Goal: Contribute content

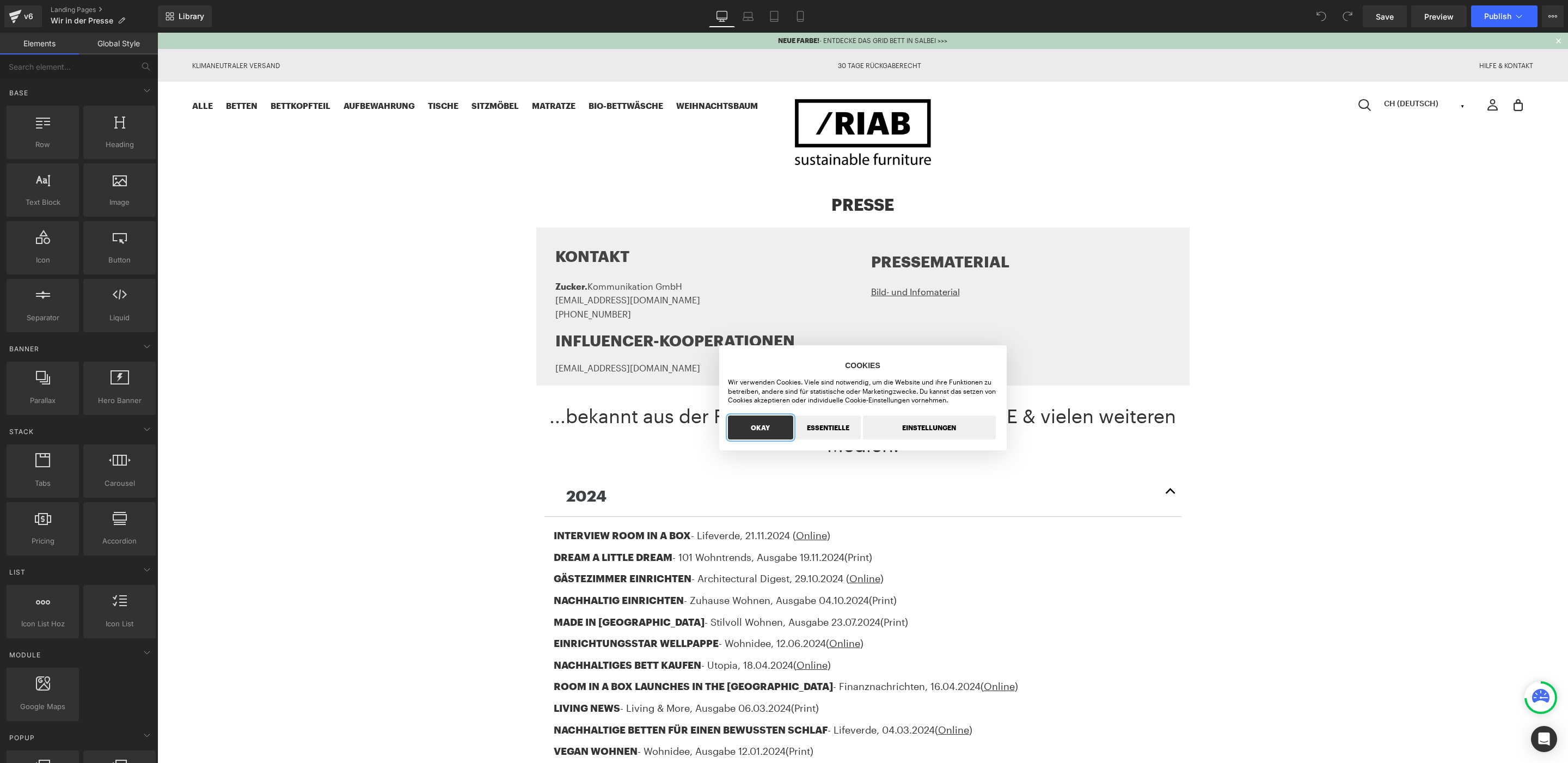
drag, startPoint x: 157, startPoint y: 33, endPoint x: 772, endPoint y: 429, distance: 731.5
click at [766, 429] on button "OKAY" at bounding box center [761, 428] width 66 height 24
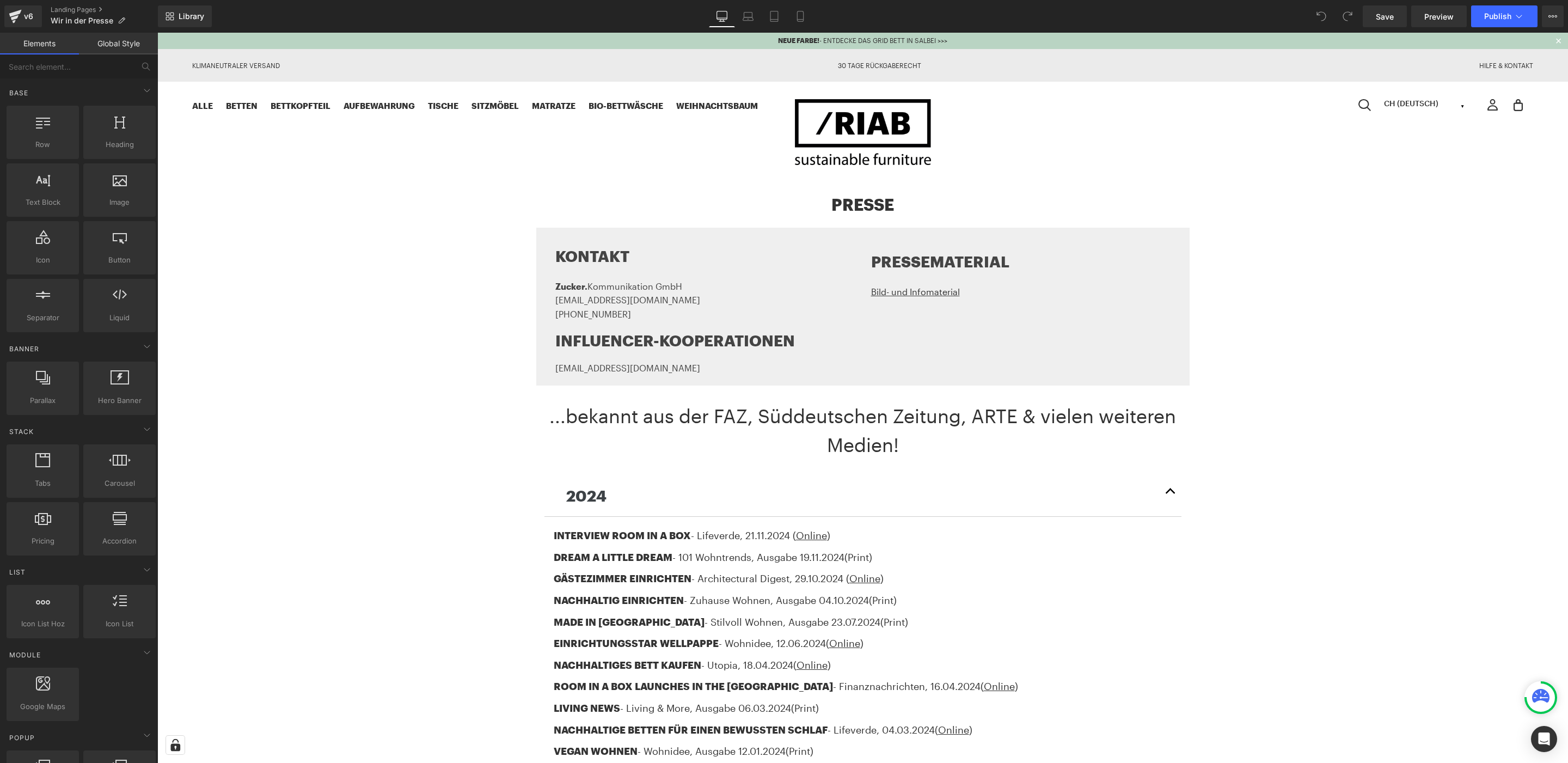
click at [157, 33] on div at bounding box center [157, 33] width 0 height 0
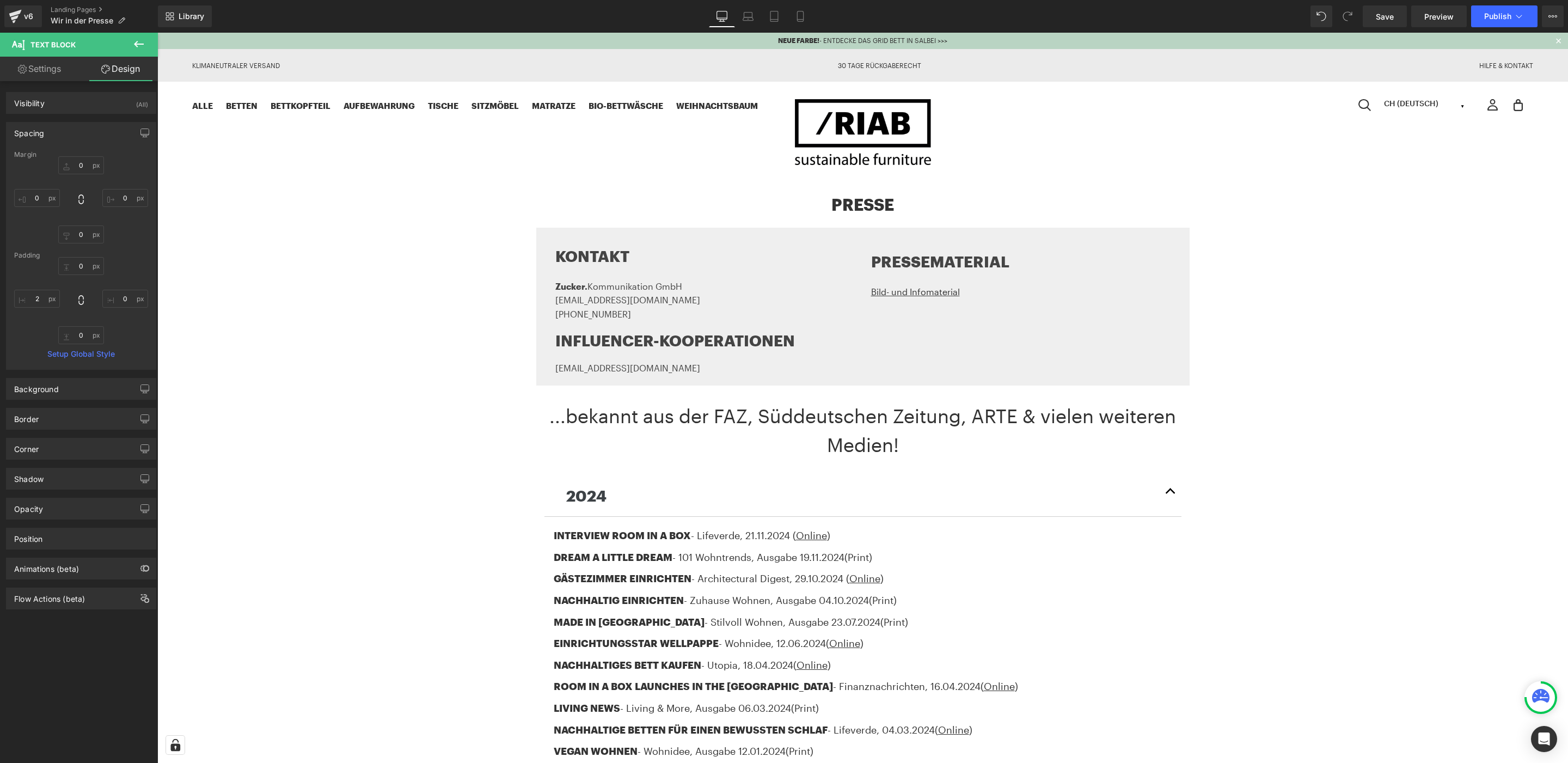
click at [136, 48] on icon at bounding box center [138, 44] width 13 height 13
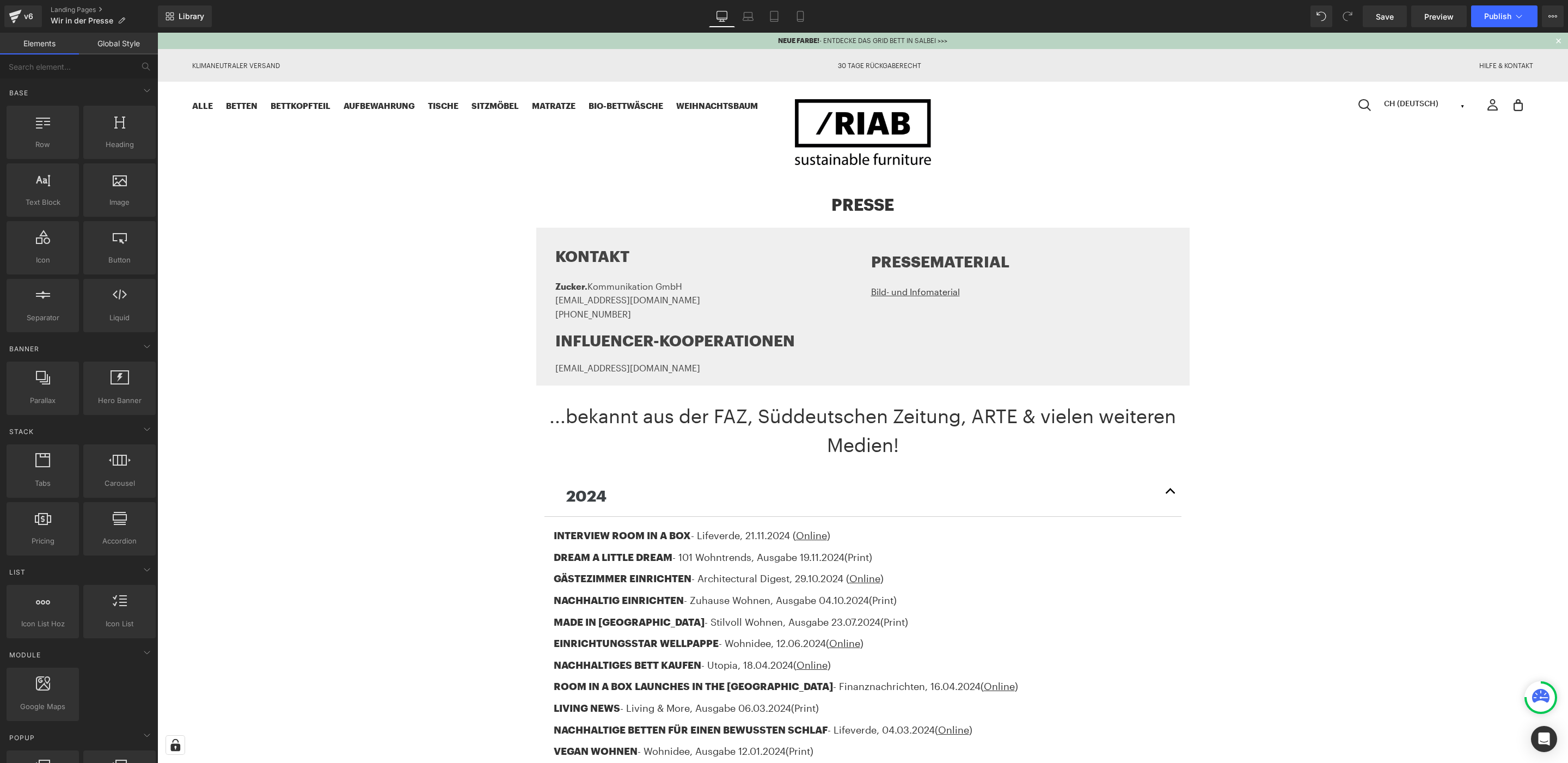
click at [30, 42] on link "Elements" at bounding box center [39, 44] width 79 height 22
click at [143, 89] on icon at bounding box center [146, 90] width 13 height 13
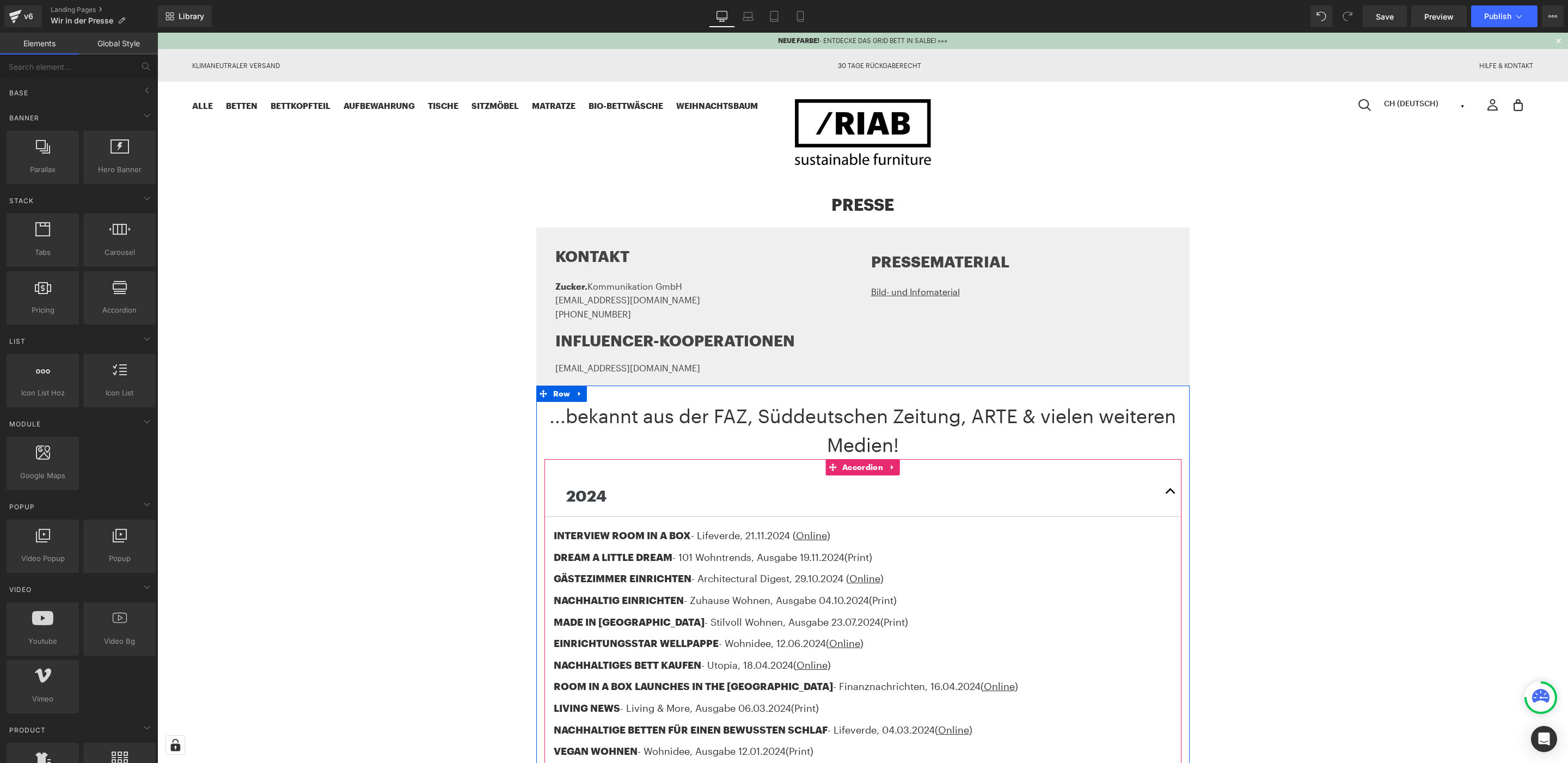
drag, startPoint x: 803, startPoint y: 604, endPoint x: 724, endPoint y: 560, distance: 90.4
click at [803, 604] on span ", Ausgabe 04.10." at bounding box center [808, 600] width 76 height 12
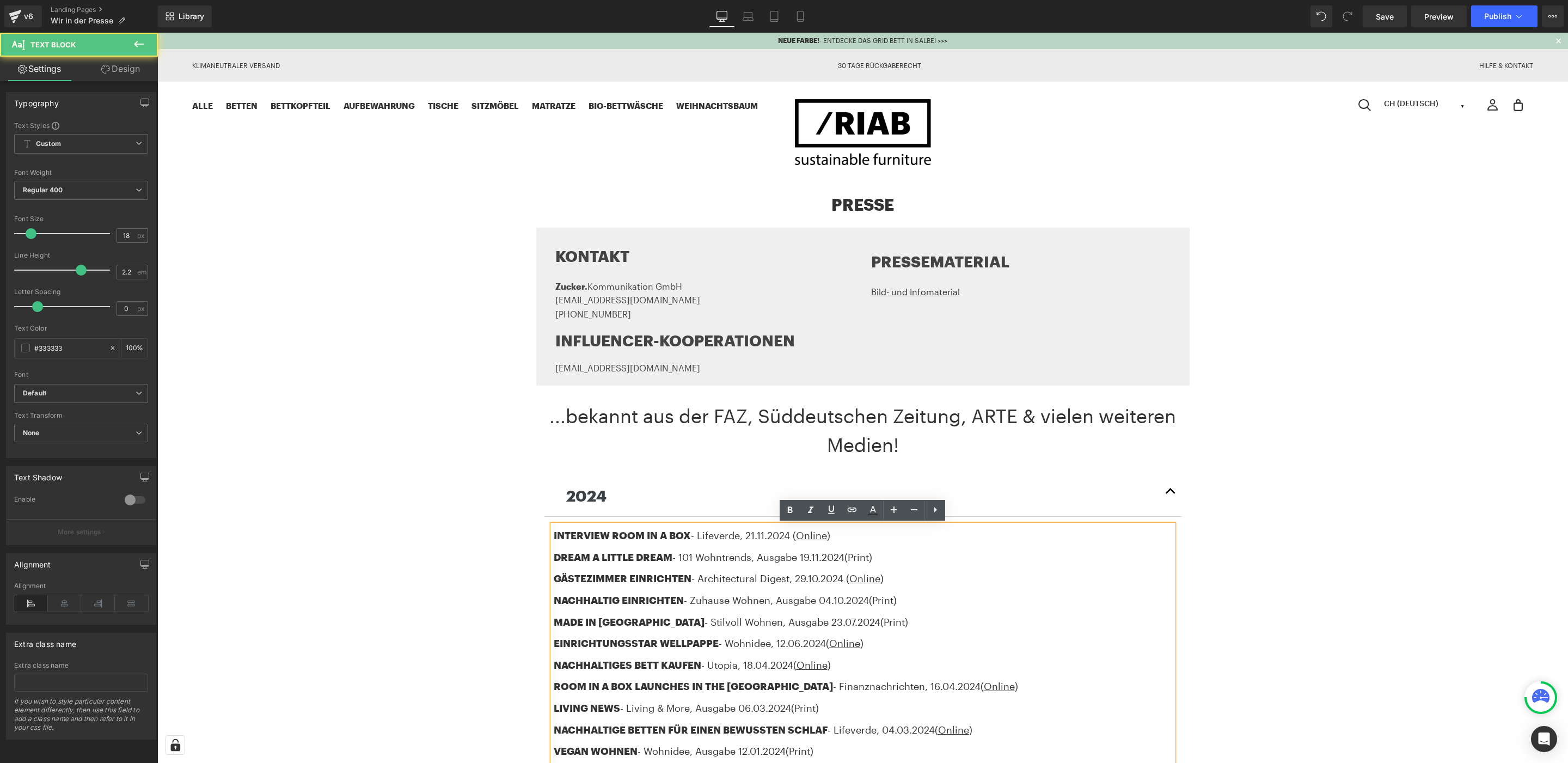
click at [624, 492] on p "2024" at bounding box center [863, 495] width 593 height 25
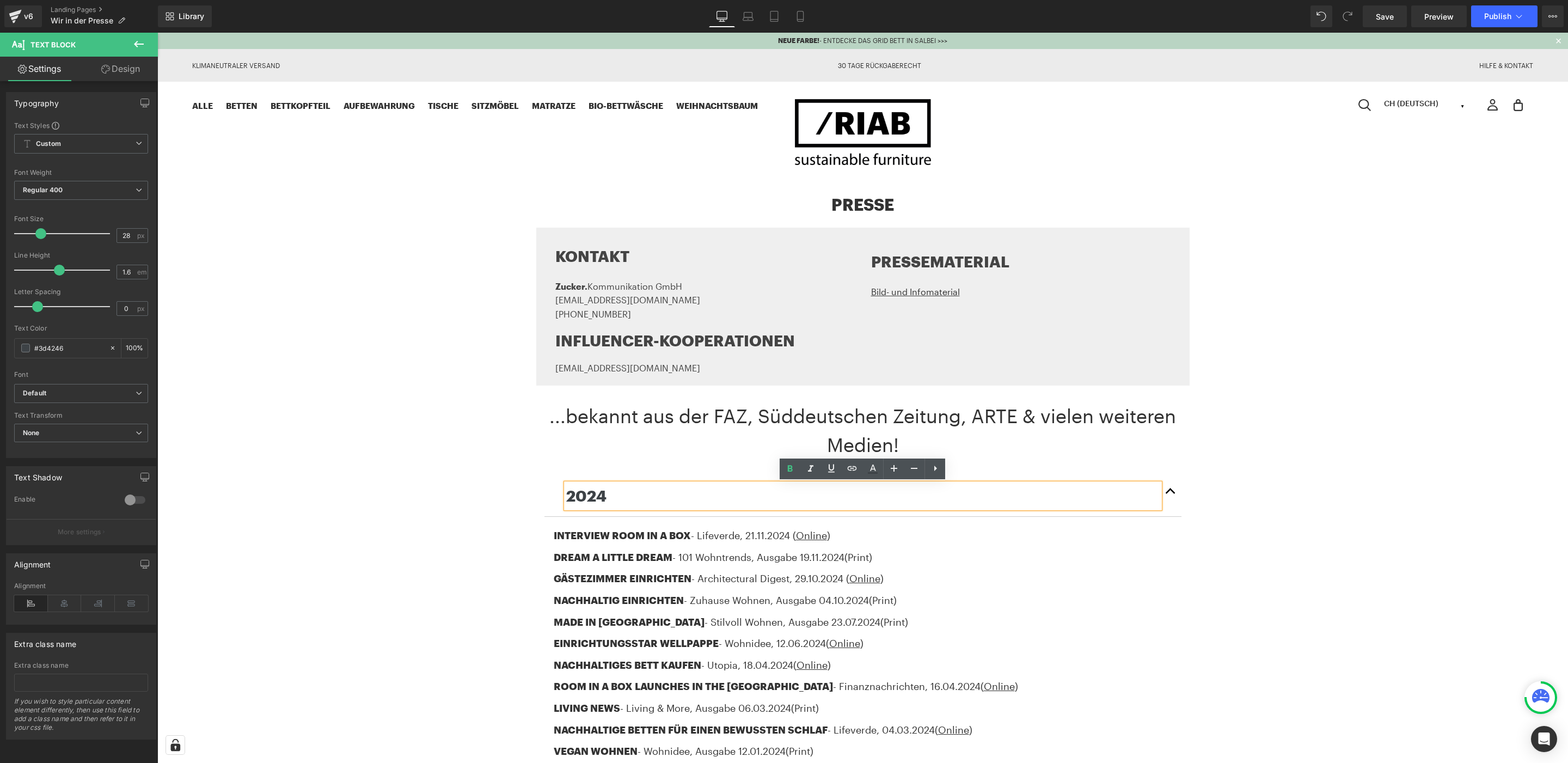
click at [639, 495] on p "2024" at bounding box center [863, 495] width 593 height 25
click at [1171, 493] on span "button" at bounding box center [1171, 493] width 0 height 0
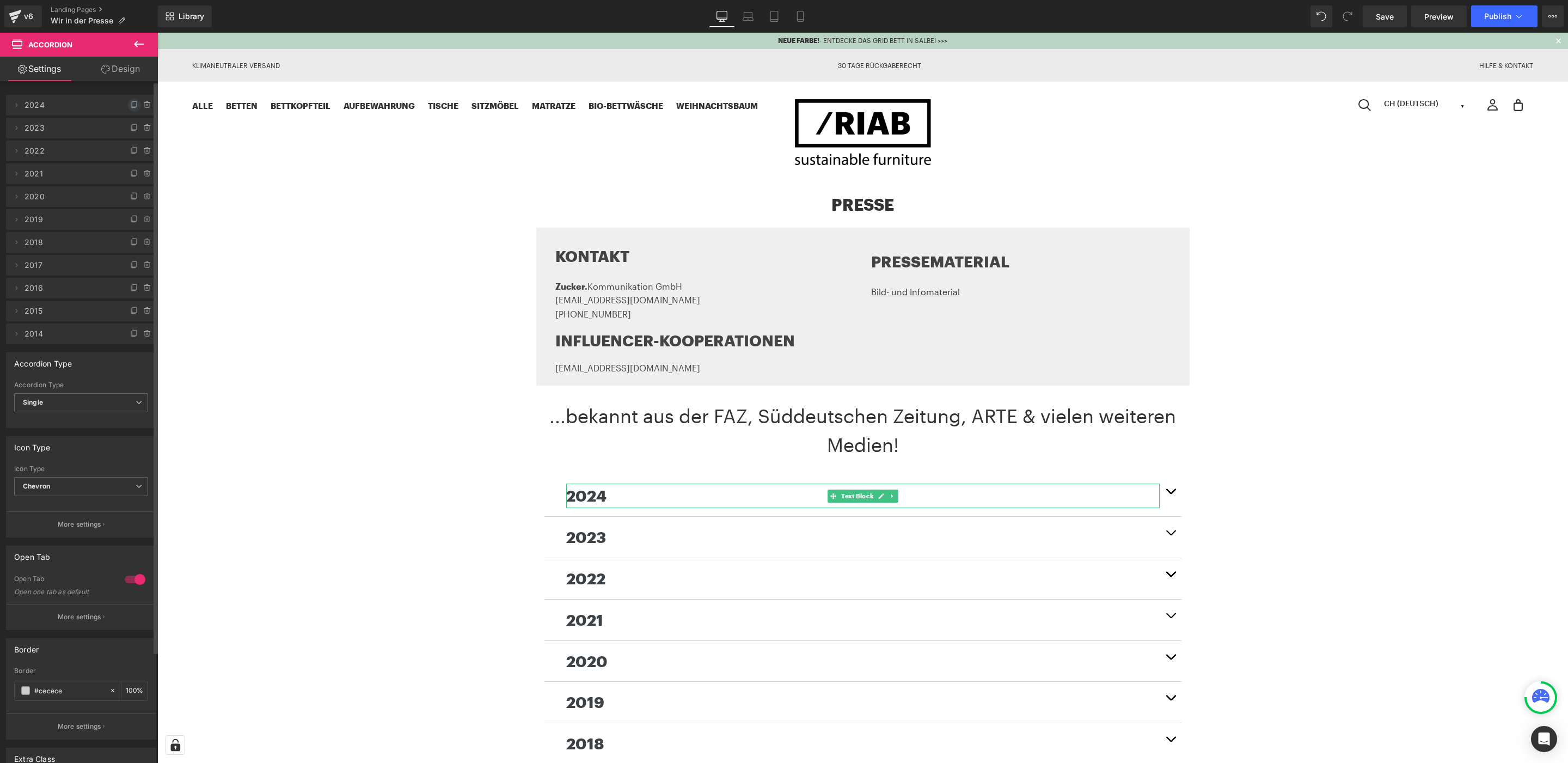
click at [131, 102] on icon at bounding box center [134, 104] width 9 height 9
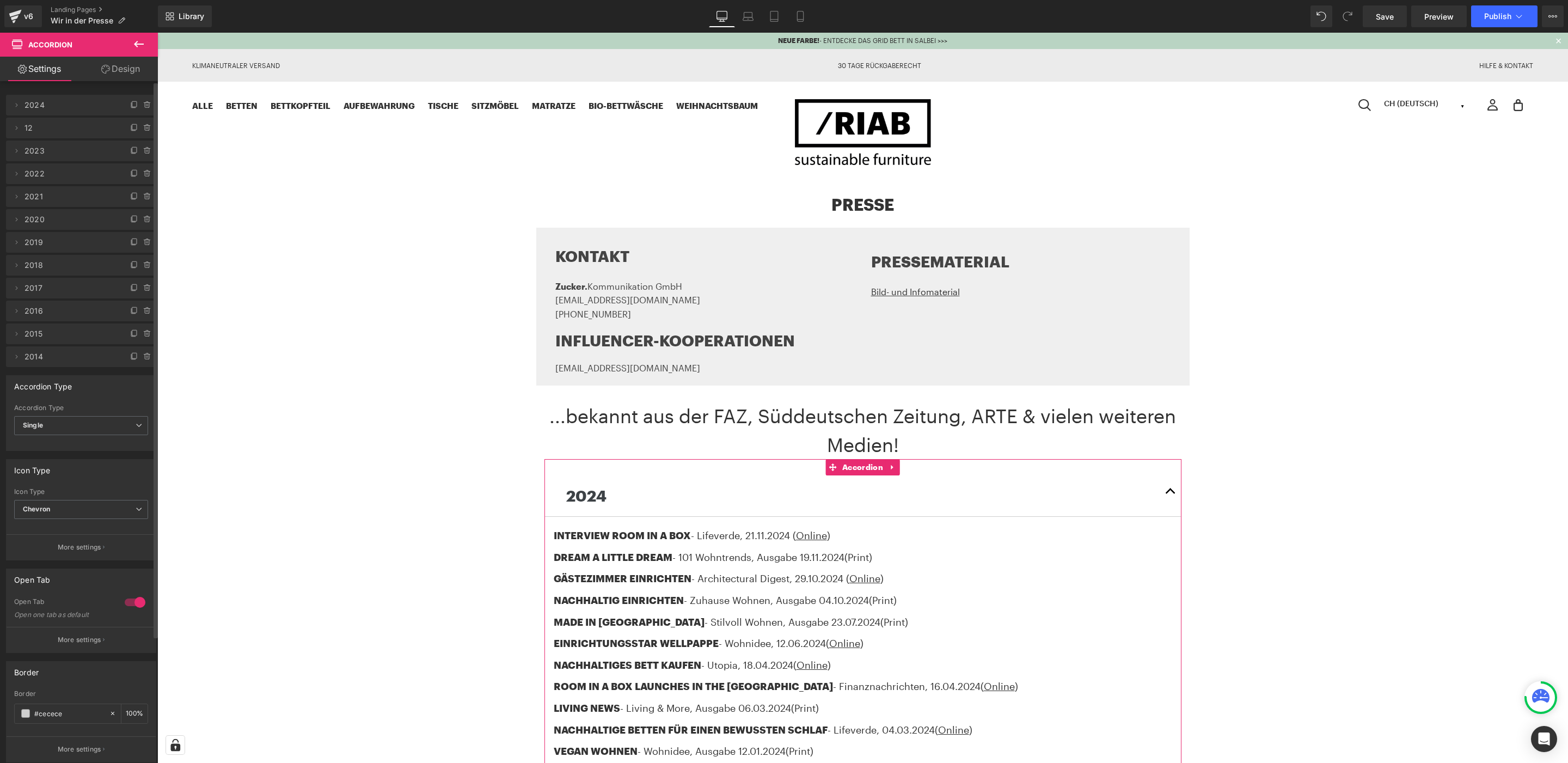
drag, startPoint x: 17, startPoint y: 128, endPoint x: 18, endPoint y: 92, distance: 36.0
click at [18, 93] on div "Delete Cancel 2024 2024 #FFFFFF Delete Cancel 12 12 #FFFFFF Delete Cancel 2023 …" at bounding box center [81, 230] width 150 height 275
drag, startPoint x: 97, startPoint y: 133, endPoint x: 98, endPoint y: 98, distance: 35.0
click at [59, 108] on span "12" at bounding box center [71, 104] width 92 height 21
click at [97, 105] on span "12" at bounding box center [71, 104] width 92 height 21
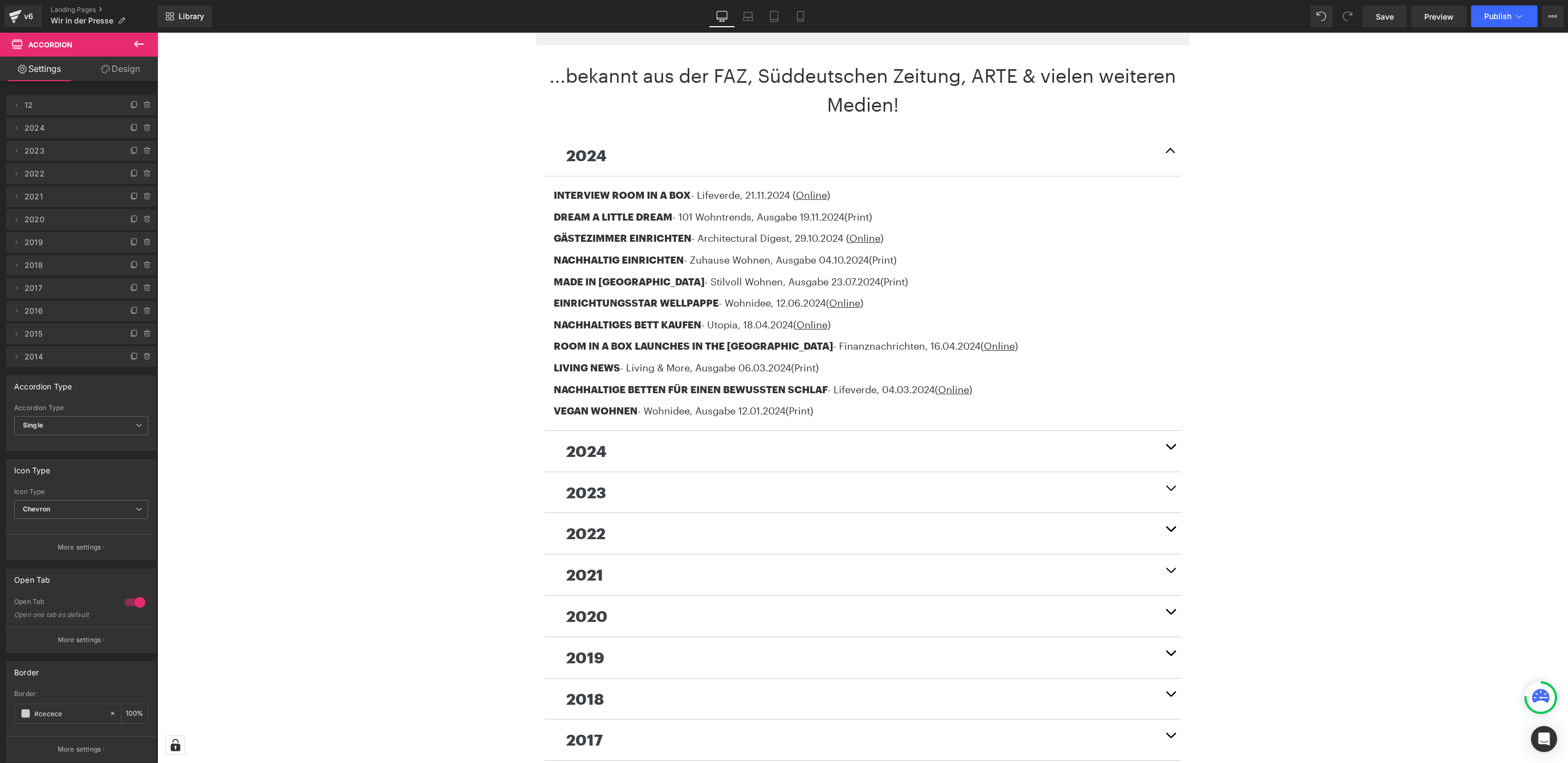
scroll to position [315, 0]
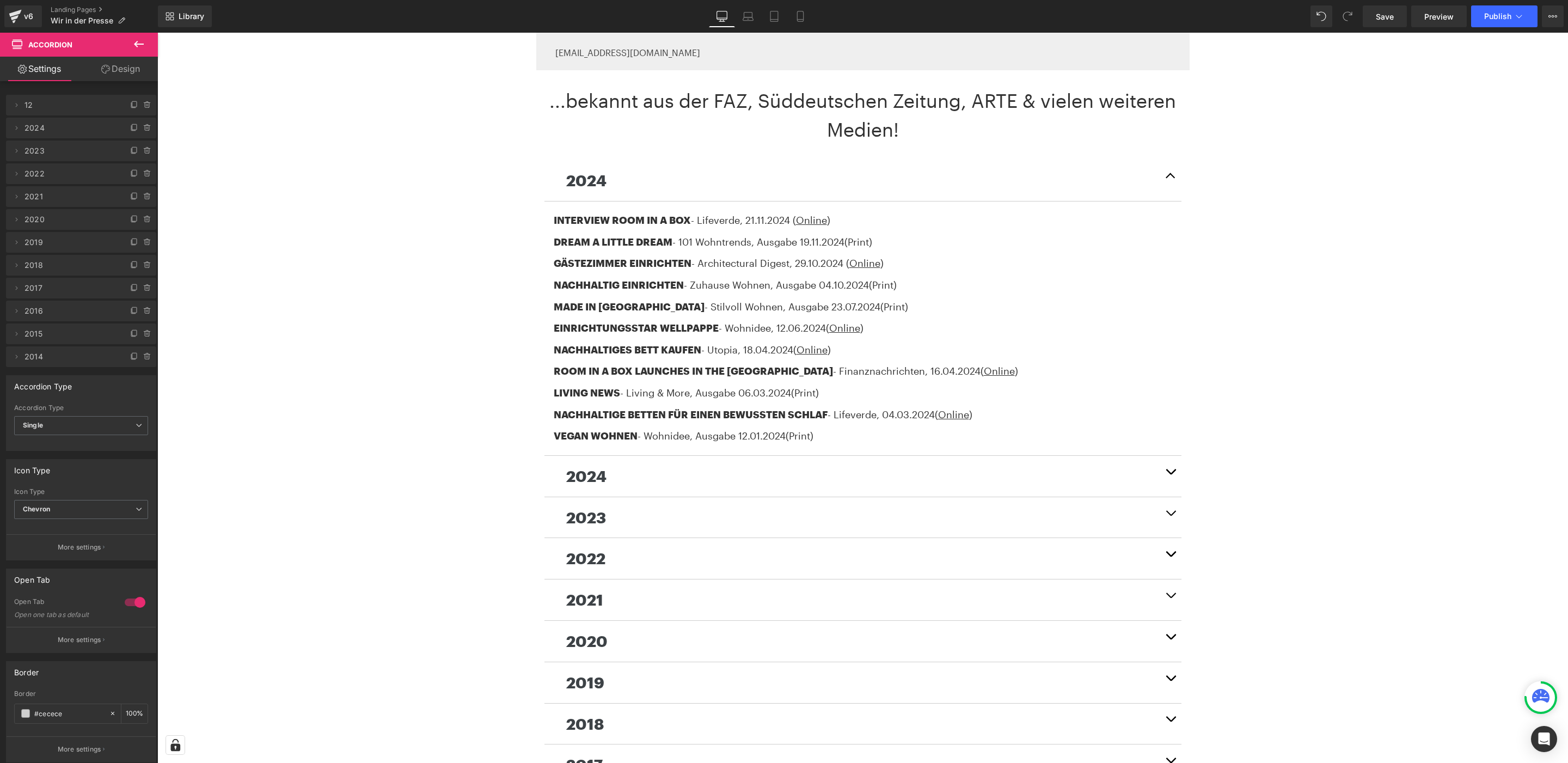
click at [636, 180] on p "2024" at bounding box center [863, 180] width 593 height 25
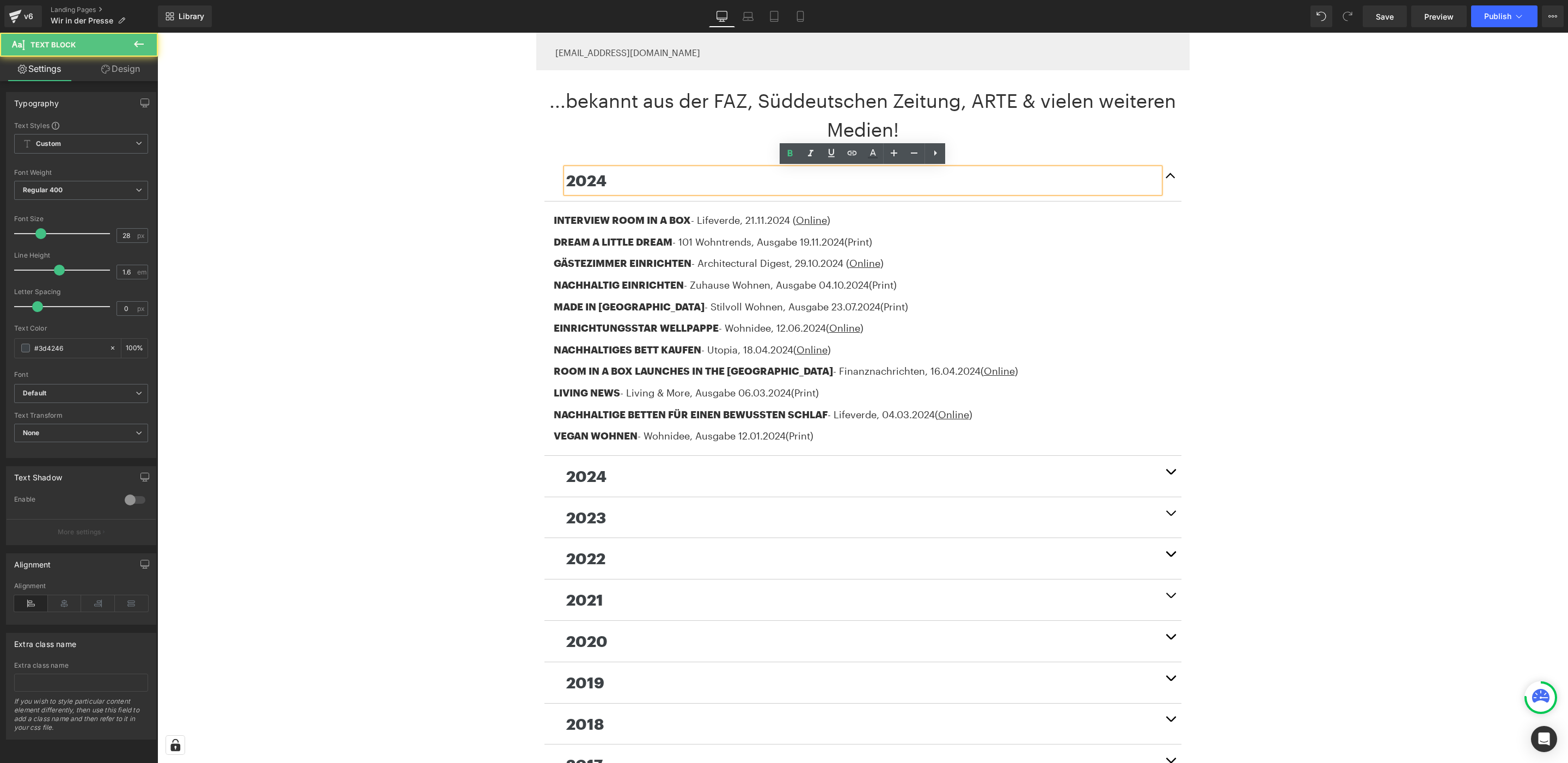
click at [615, 180] on p "2024" at bounding box center [863, 180] width 593 height 25
click at [1497, 271] on div "PRESSE Heading KONTAKT Heading Zucker. Kommunikation GmbH [EMAIL_ADDRESS][DOMAI…" at bounding box center [863, 476] width 1411 height 1199
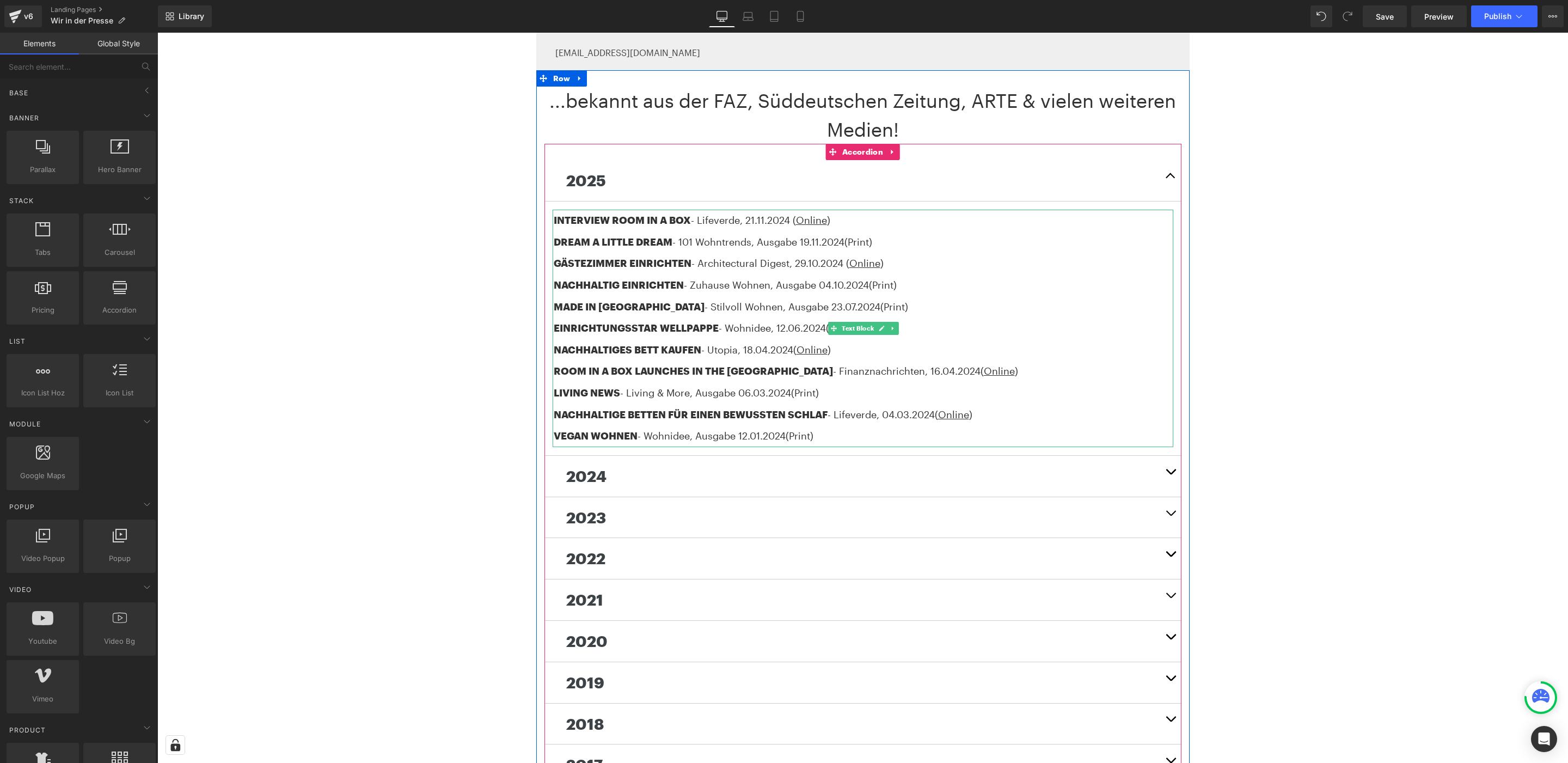
click at [854, 432] on div "VEGAN WOHNEN - Wohnidee , Ausgabe [DATE] (Print)" at bounding box center [864, 436] width 620 height 22
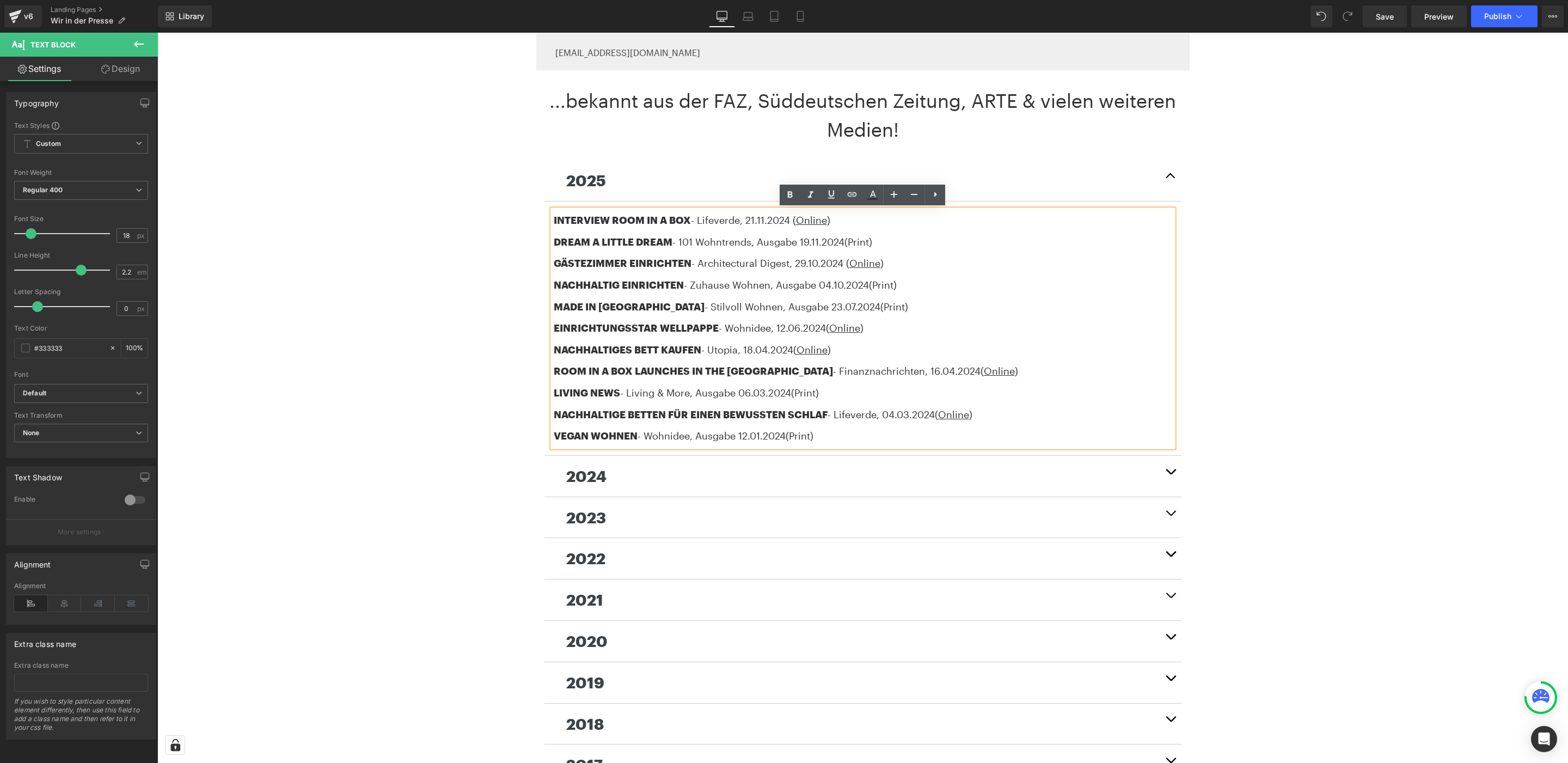
drag, startPoint x: 831, startPoint y: 436, endPoint x: 499, endPoint y: 214, distance: 399.4
click at [499, 214] on div "PRESSE Heading KONTAKT Heading Zucker. Kommunikation GmbH [EMAIL_ADDRESS][DOMAI…" at bounding box center [863, 476] width 1411 height 1199
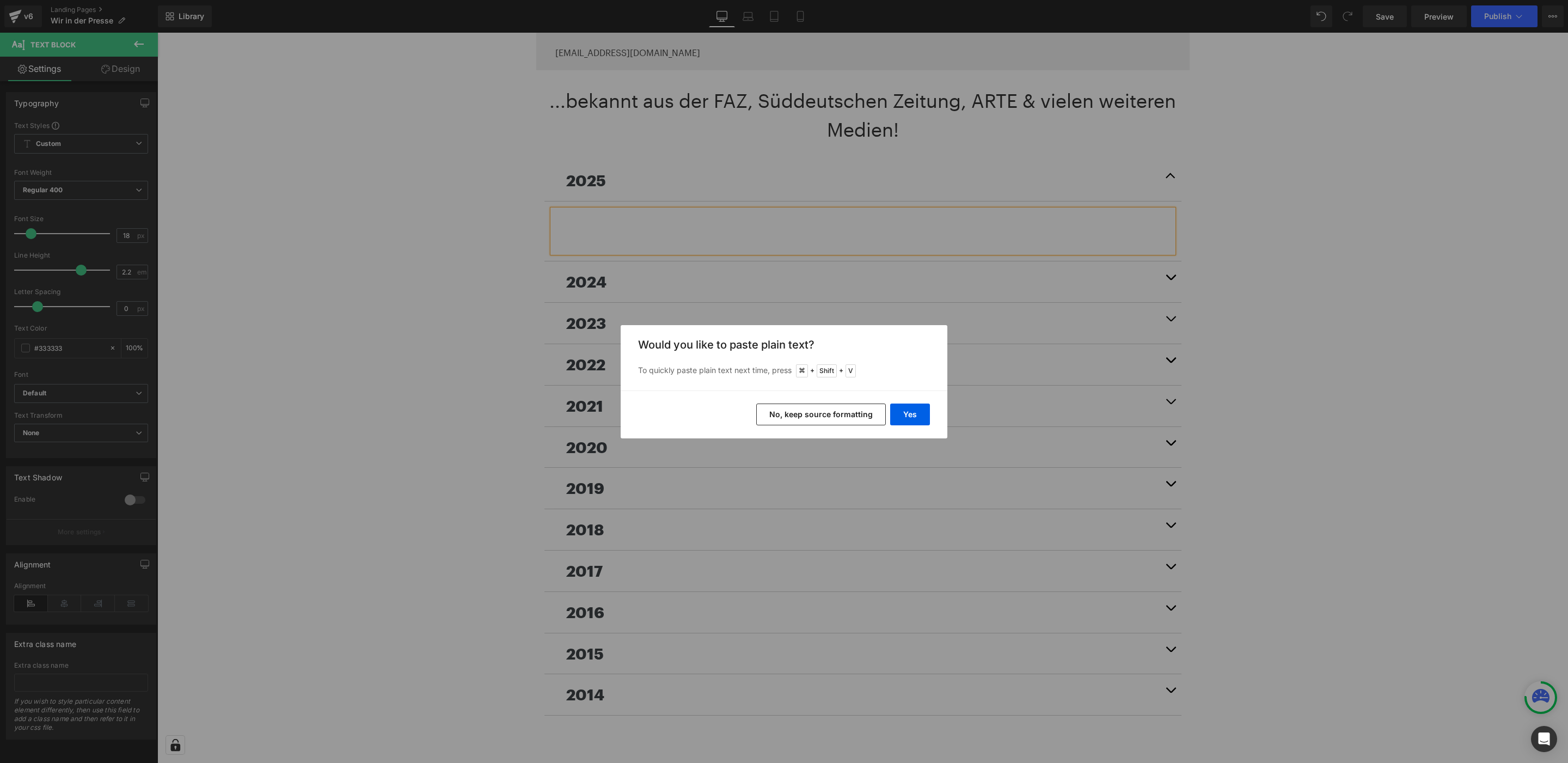
click at [841, 415] on button "No, keep source formatting" at bounding box center [821, 414] width 129 height 22
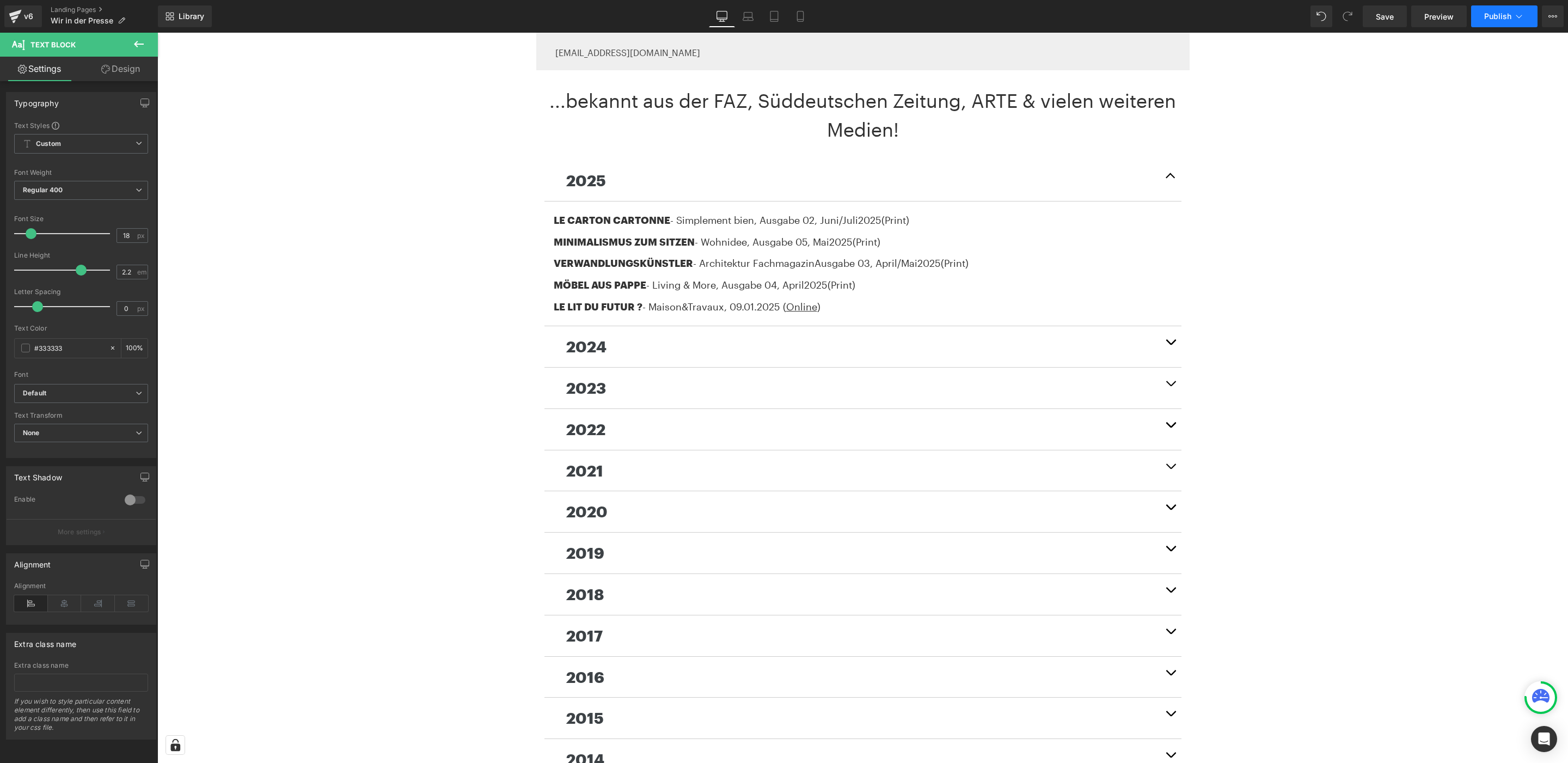
click at [1509, 14] on span "Publish" at bounding box center [1497, 16] width 27 height 9
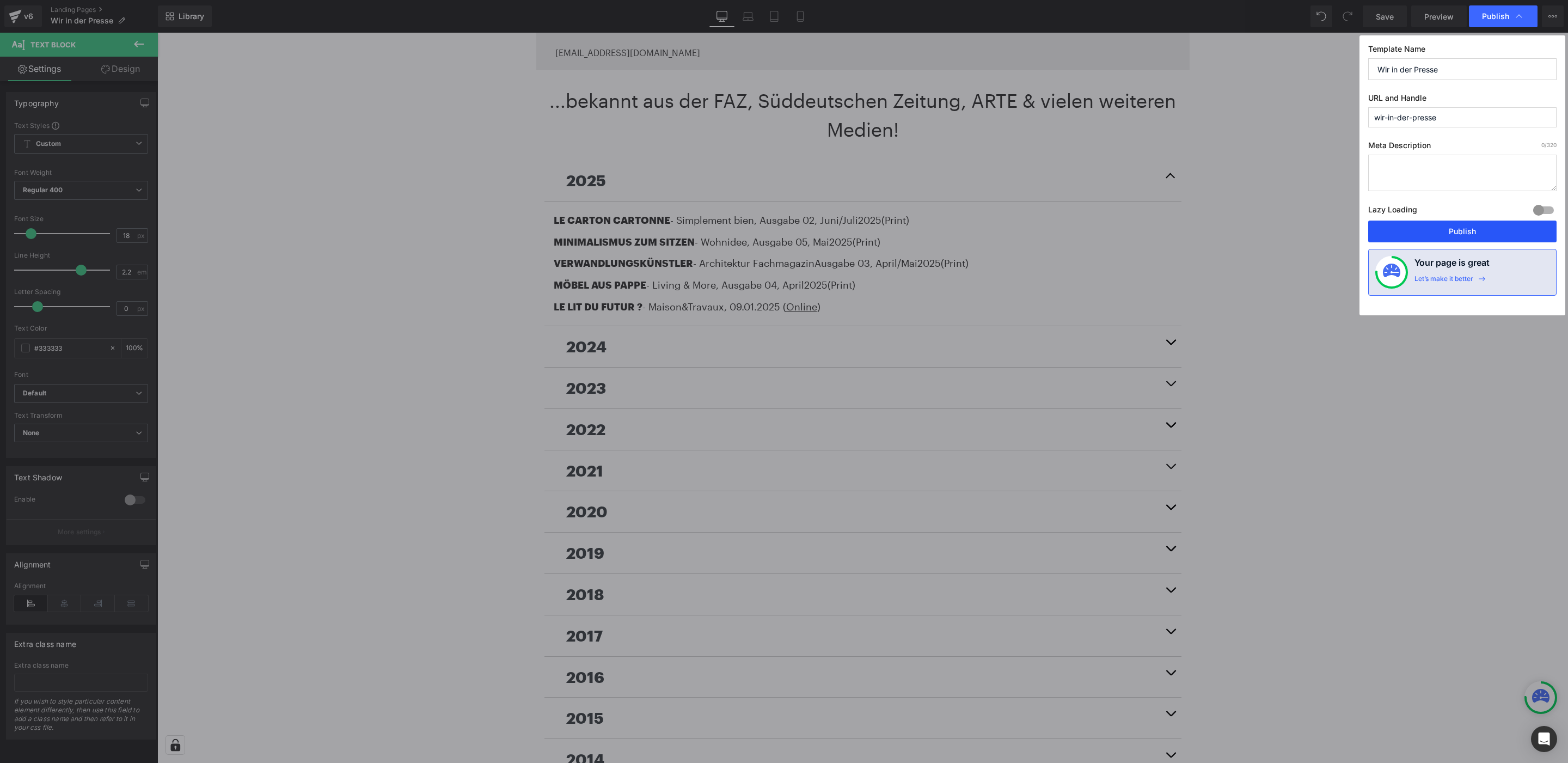
click at [1485, 228] on button "Publish" at bounding box center [1462, 232] width 188 height 22
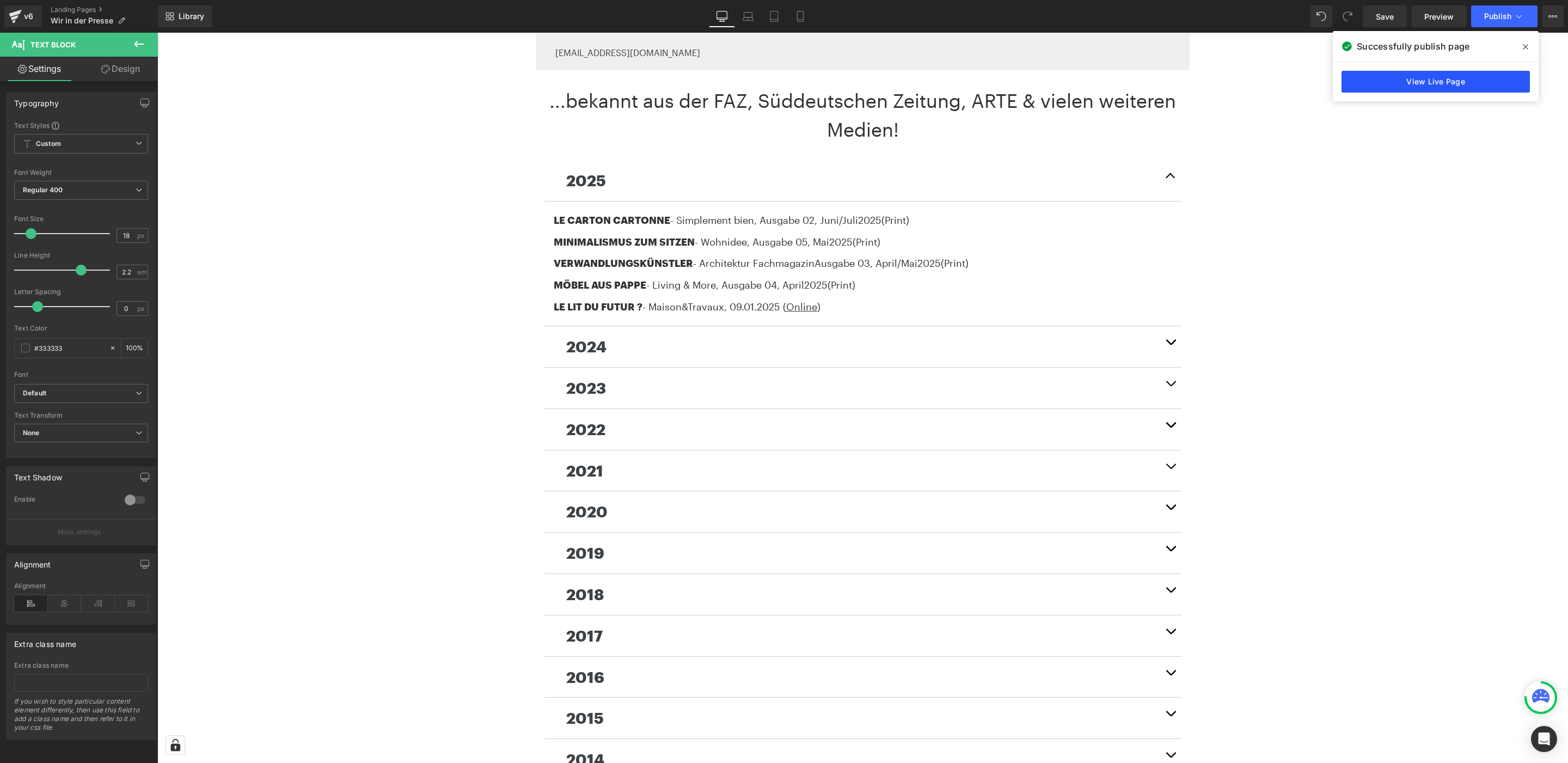
click at [1444, 83] on link "View Live Page" at bounding box center [1435, 82] width 188 height 22
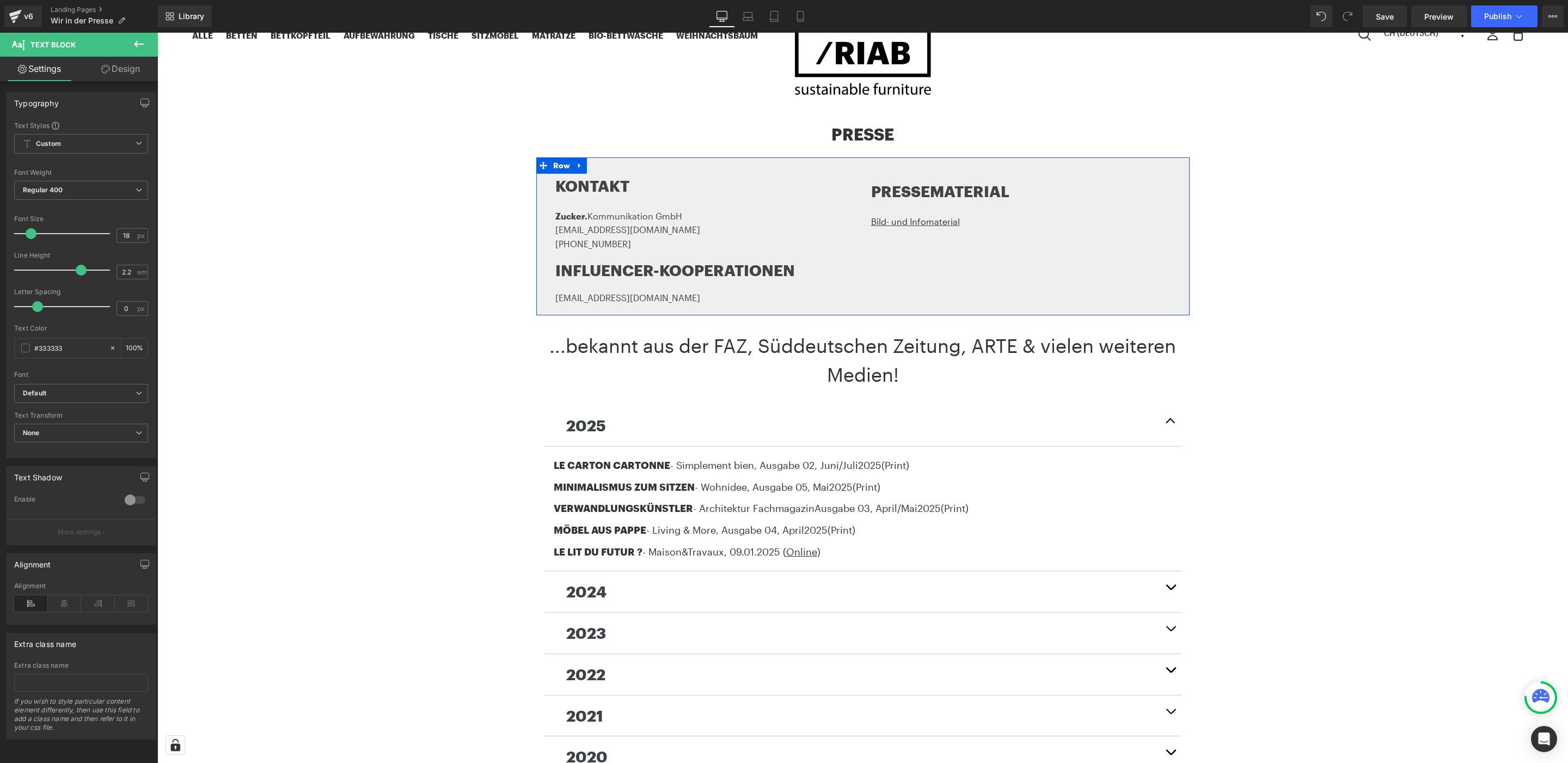
scroll to position [58, 0]
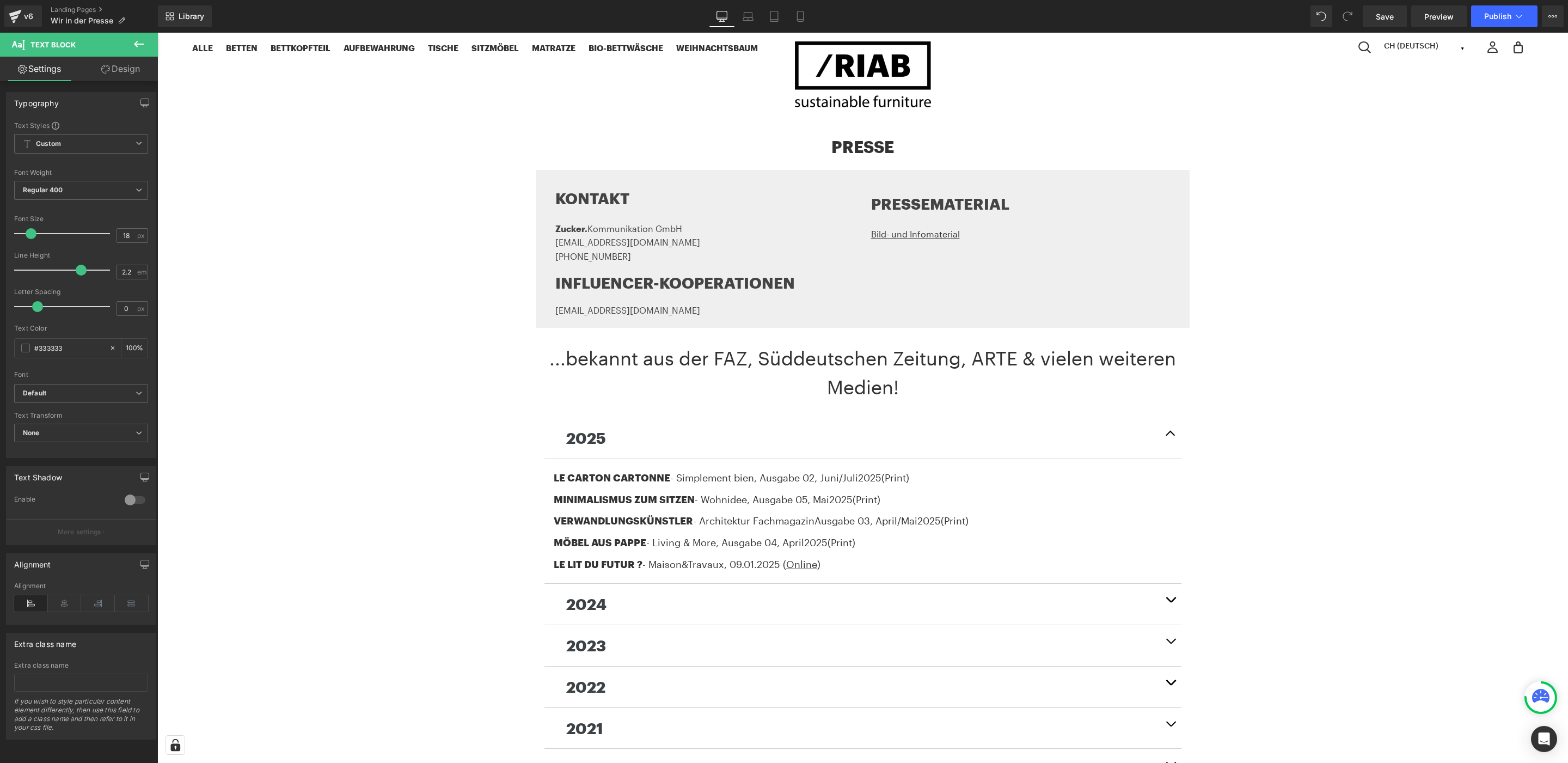
click at [881, 147] on div "PRESSE Heading" at bounding box center [863, 146] width 1411 height 25
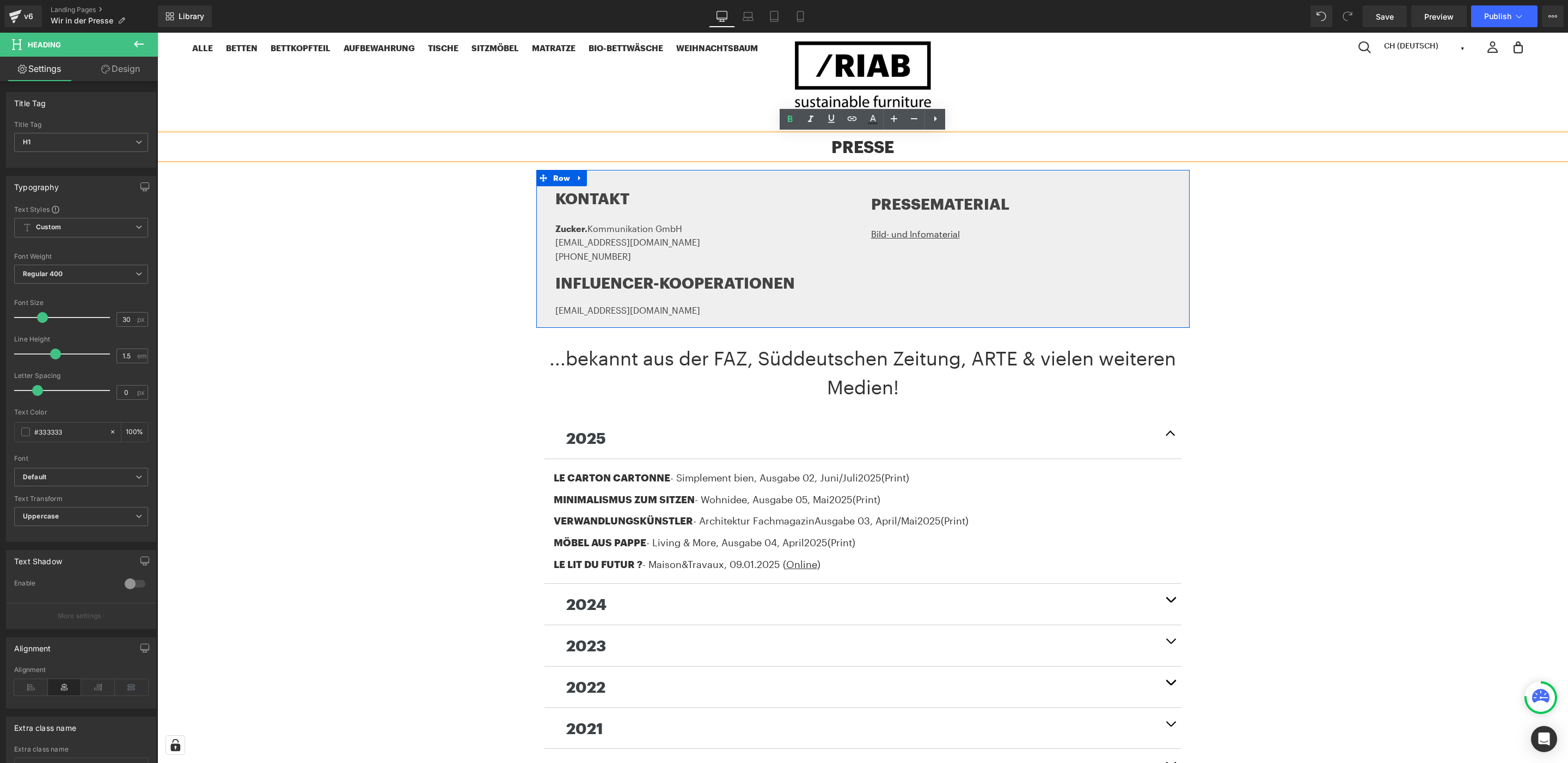
click at [797, 262] on div "KONTAKT Heading Zucker. Kommunikation GmbH [EMAIL_ADDRESS][DOMAIN_NAME] [PHONE_…" at bounding box center [704, 249] width 315 height 136
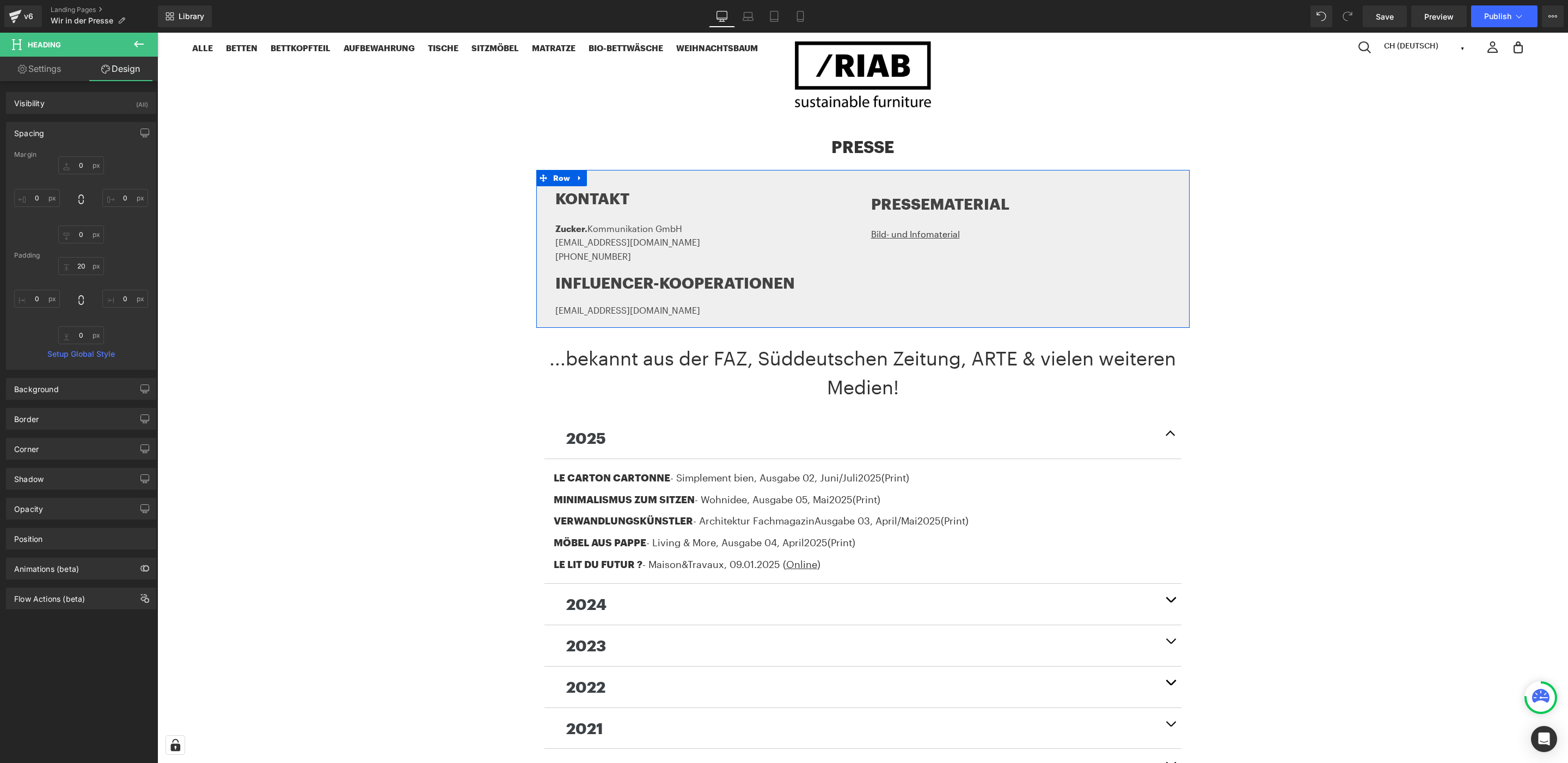
click at [856, 226] on div "KONTAKT Heading Zucker. Kommunikation GmbH [EMAIL_ADDRESS][DOMAIN_NAME] [PHONE_…" at bounding box center [704, 249] width 315 height 136
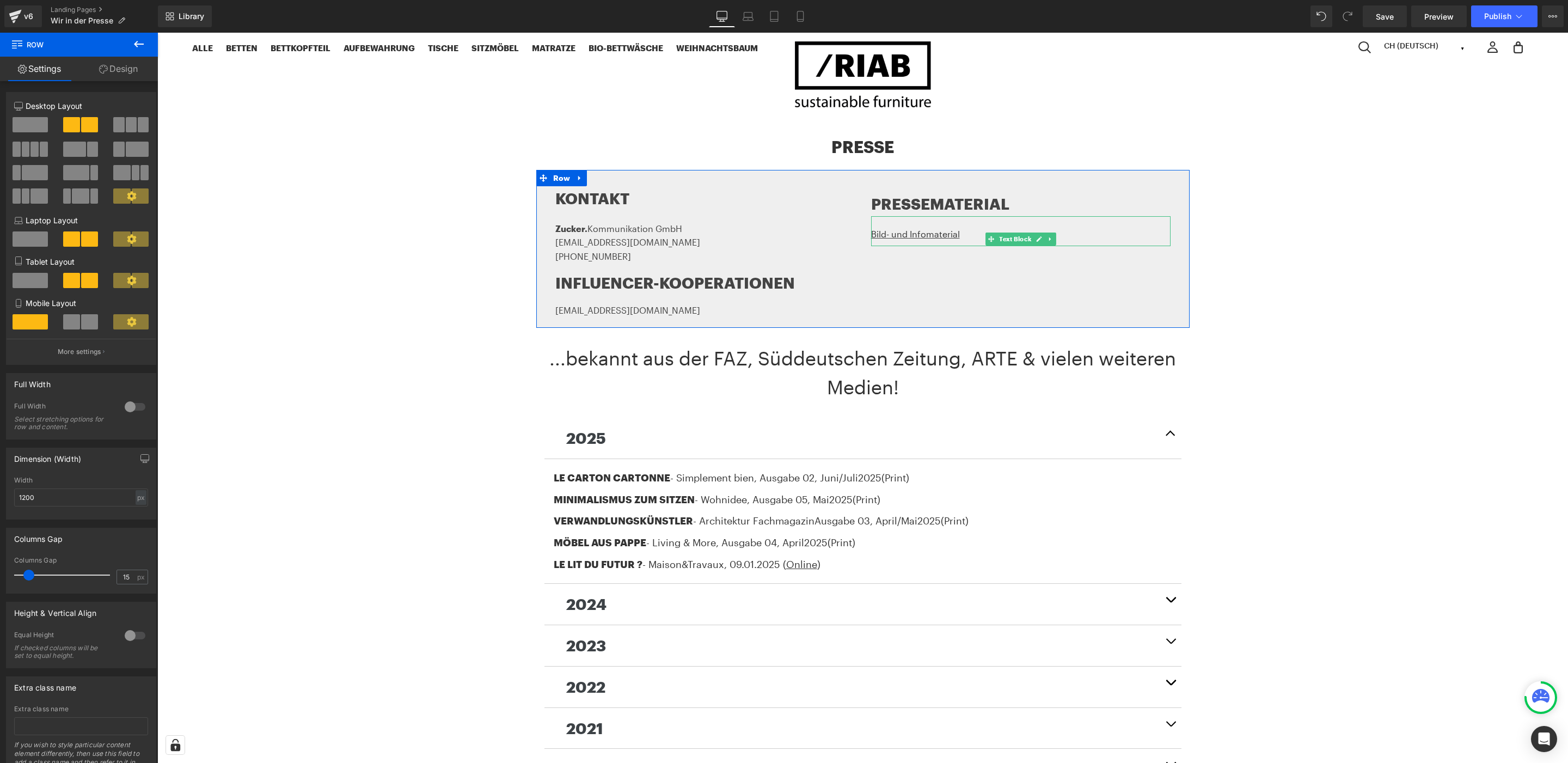
click at [1023, 224] on div "Bild- und Infomaterial" at bounding box center [1021, 231] width 299 height 31
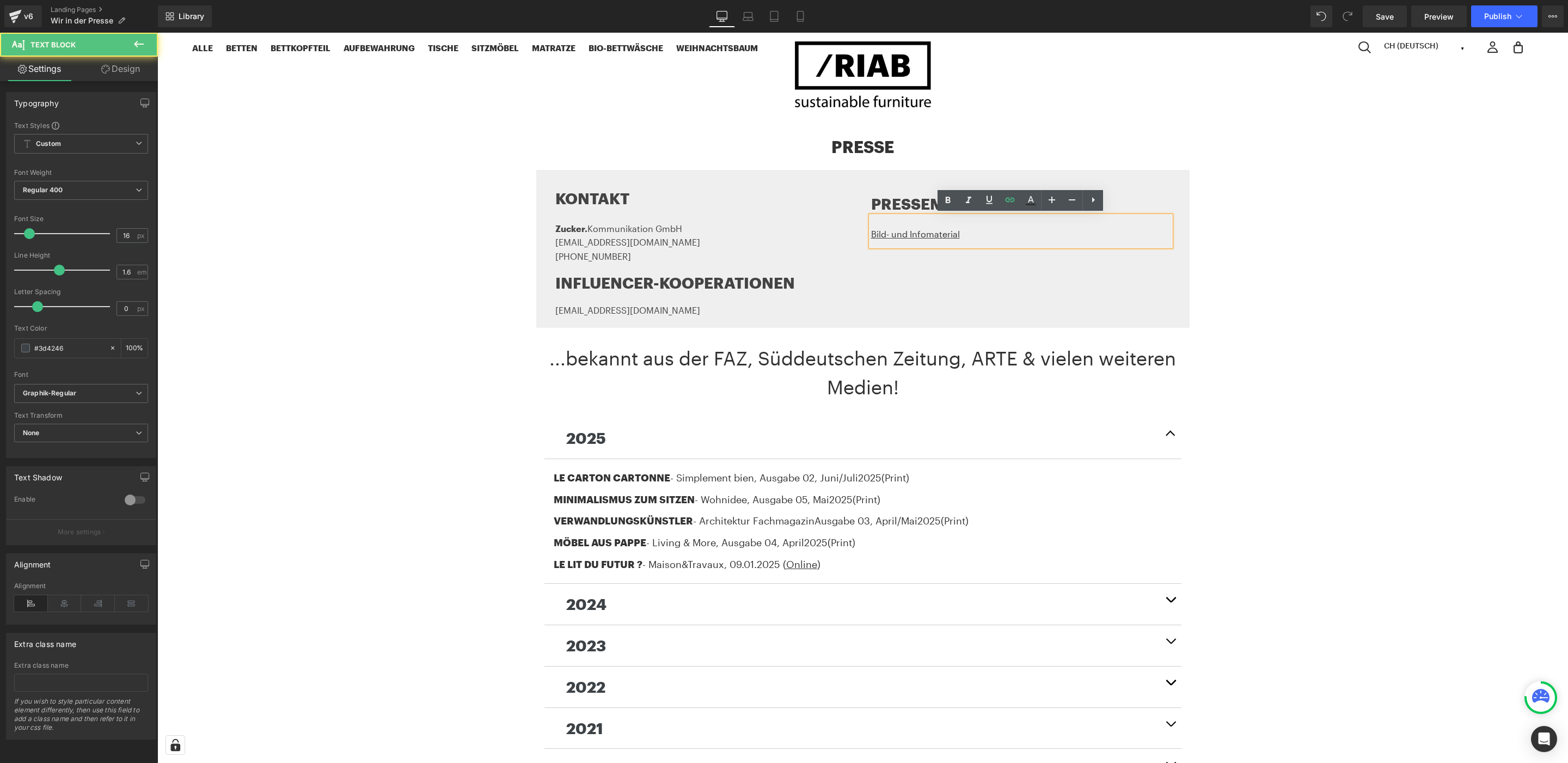
click at [856, 247] on div "KONTAKT Heading Zucker. Kommunikation GmbH [EMAIL_ADDRESS][DOMAIN_NAME] [PHONE_…" at bounding box center [704, 249] width 315 height 136
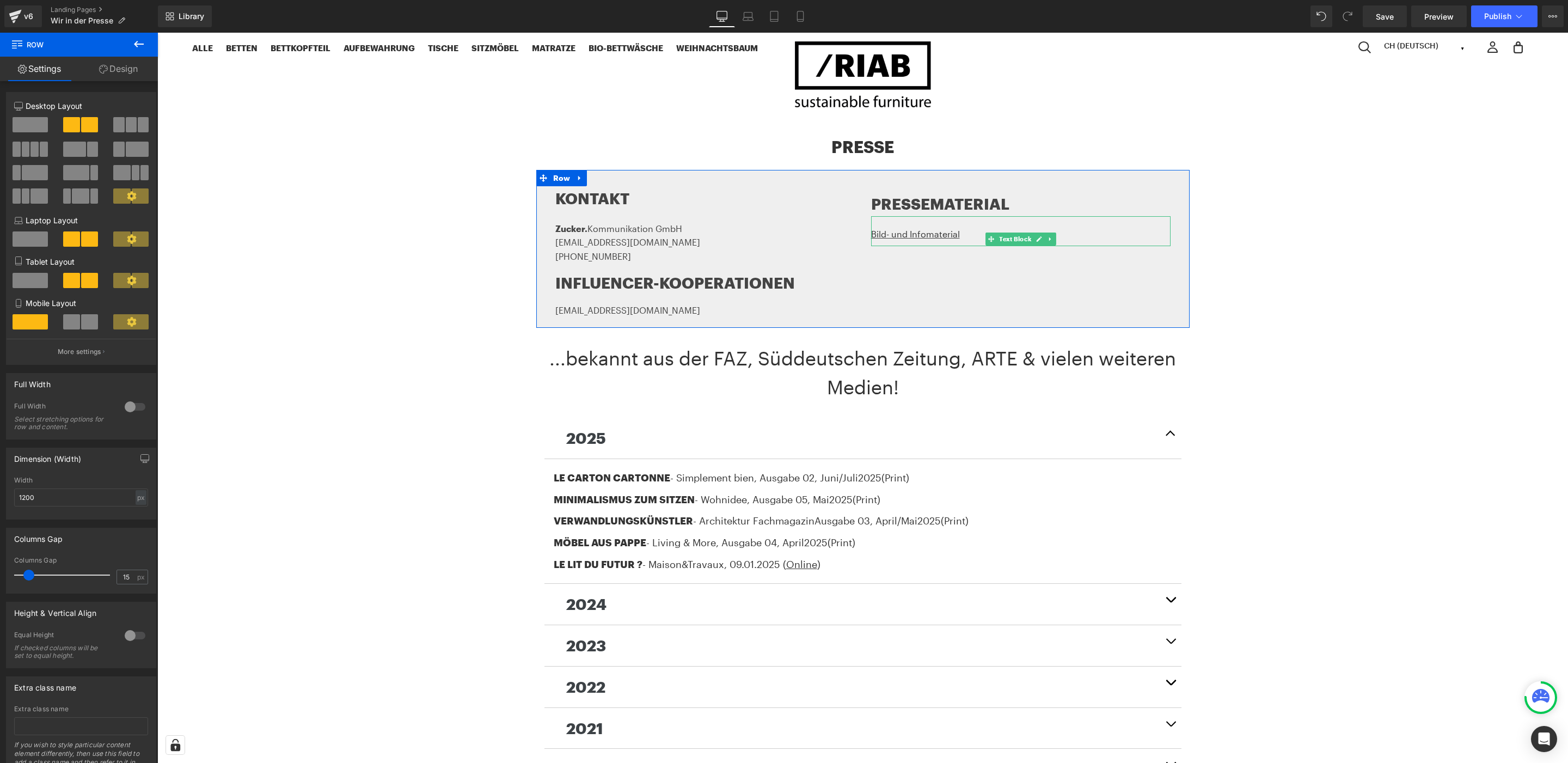
scroll to position [57, 0]
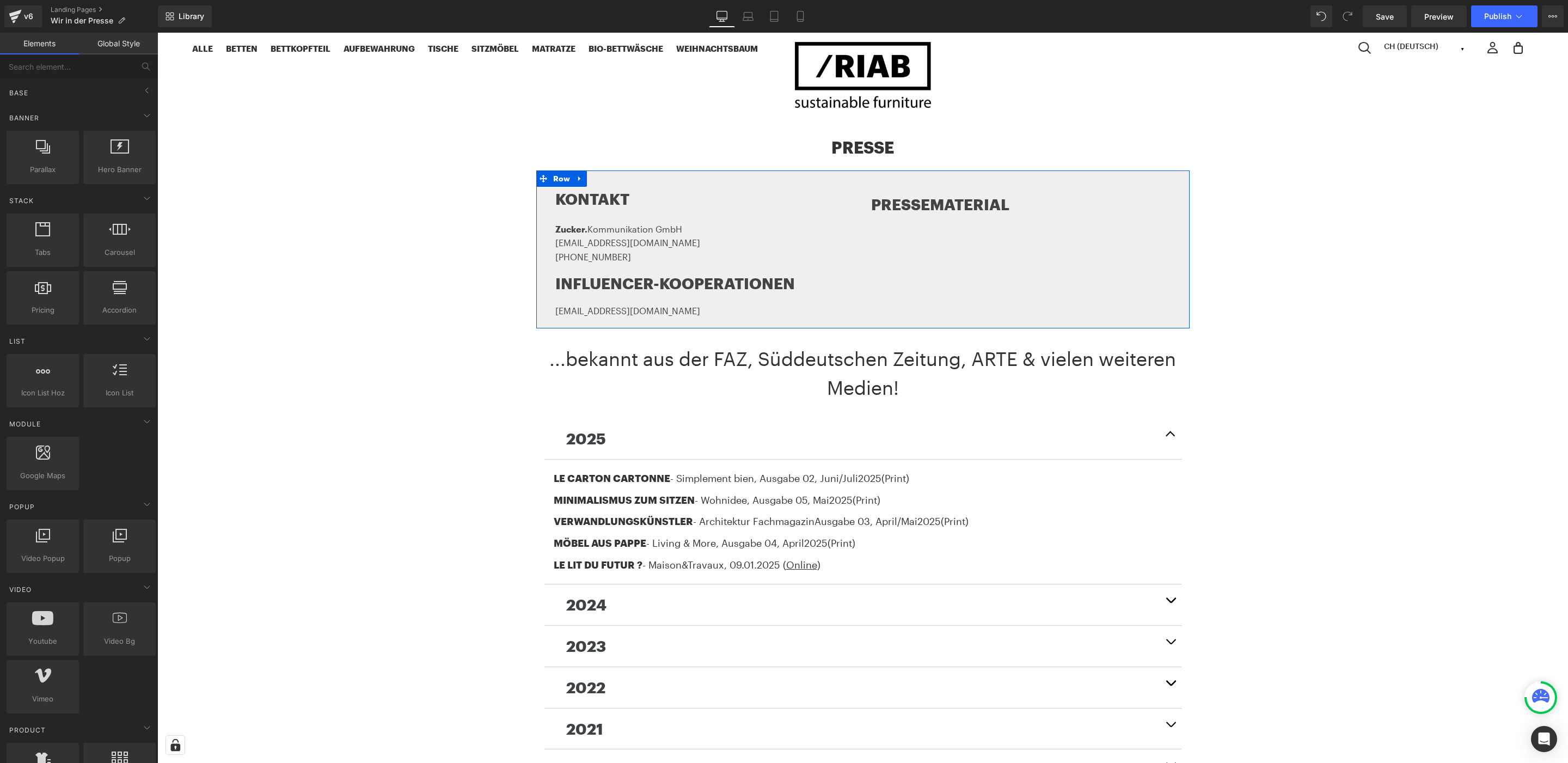
click at [933, 240] on div "KONTAKT Heading Zucker. Kommunikation GmbH [EMAIL_ADDRESS][DOMAIN_NAME] [PHONE_…" at bounding box center [863, 249] width 654 height 158
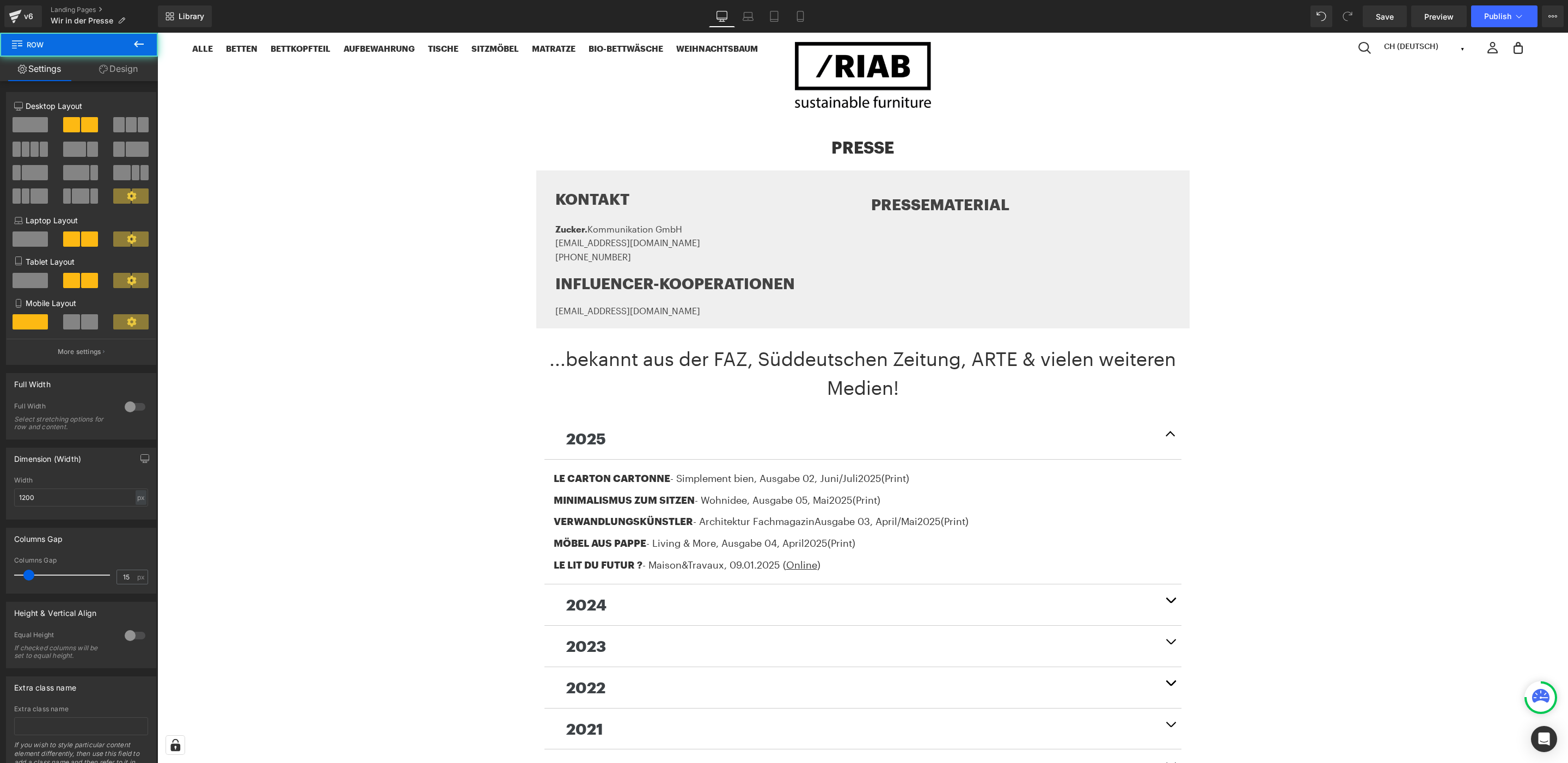
click at [935, 170] on div "KONTAKT Heading Zucker. Kommunikation GmbH [EMAIL_ADDRESS][DOMAIN_NAME] [PHONE_…" at bounding box center [863, 249] width 654 height 158
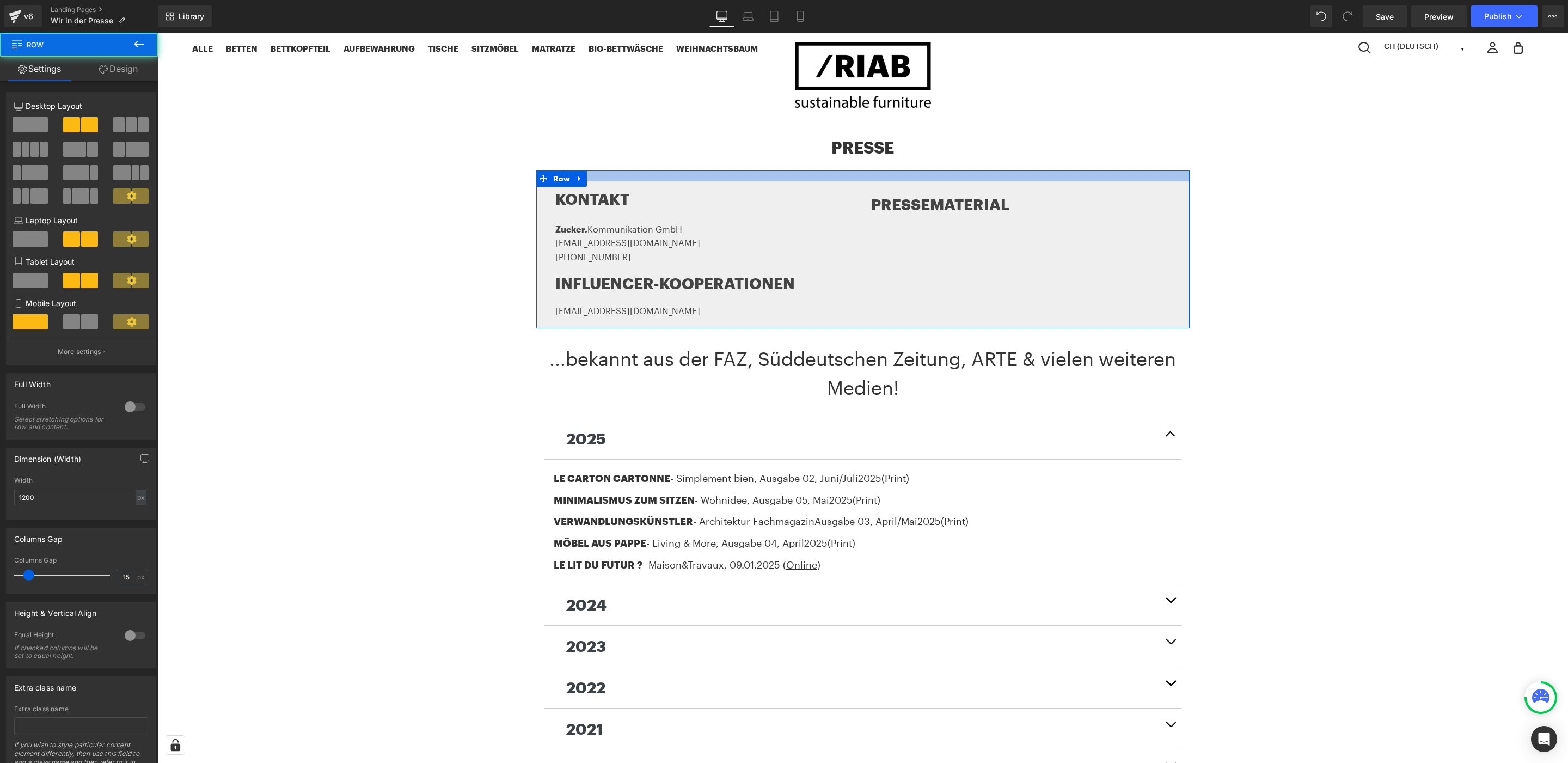
click at [944, 180] on div at bounding box center [863, 175] width 654 height 11
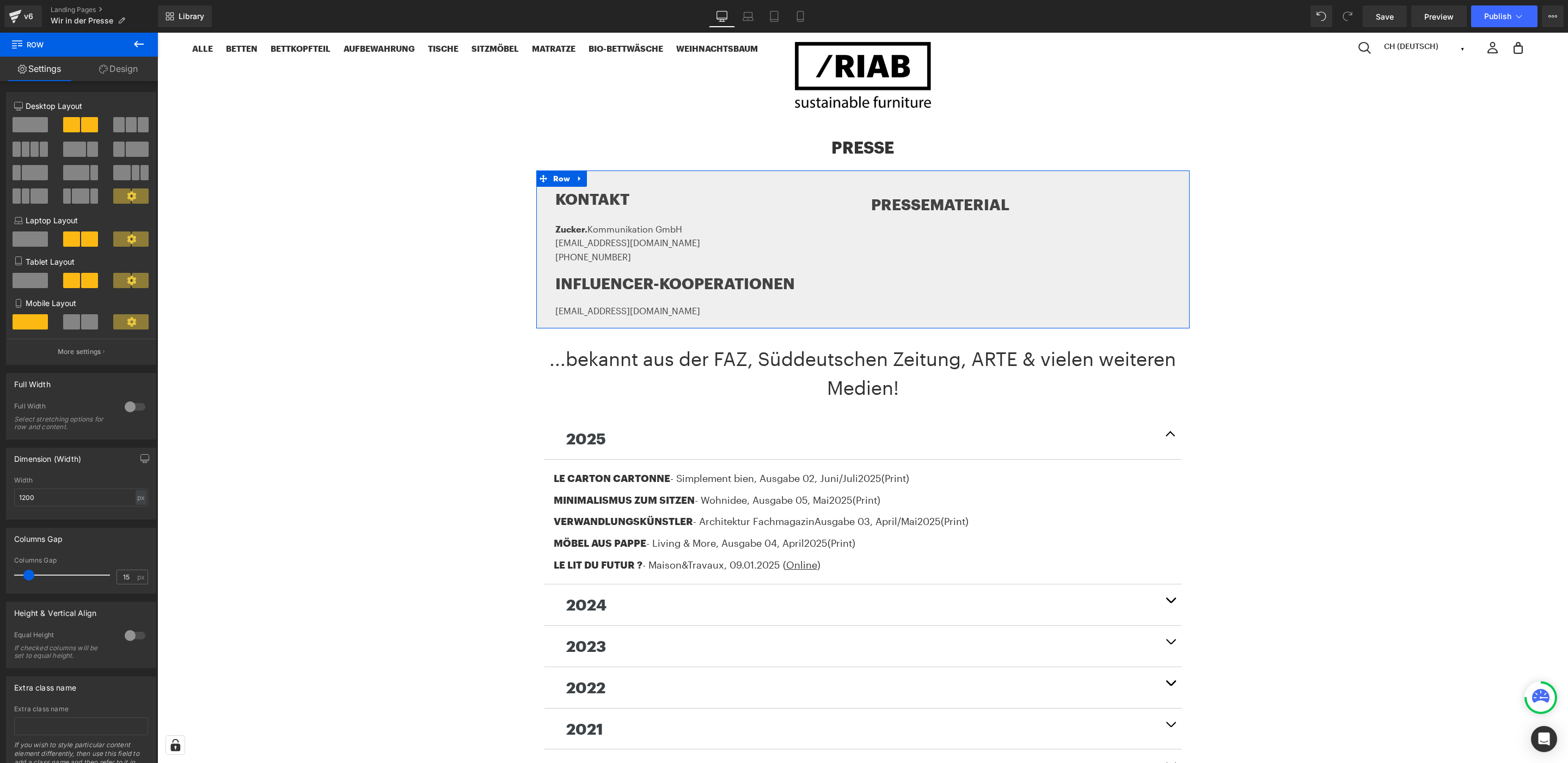
drag, startPoint x: 706, startPoint y: 265, endPoint x: 947, endPoint y: 71, distance: 309.4
click at [157, 33] on div at bounding box center [157, 33] width 0 height 0
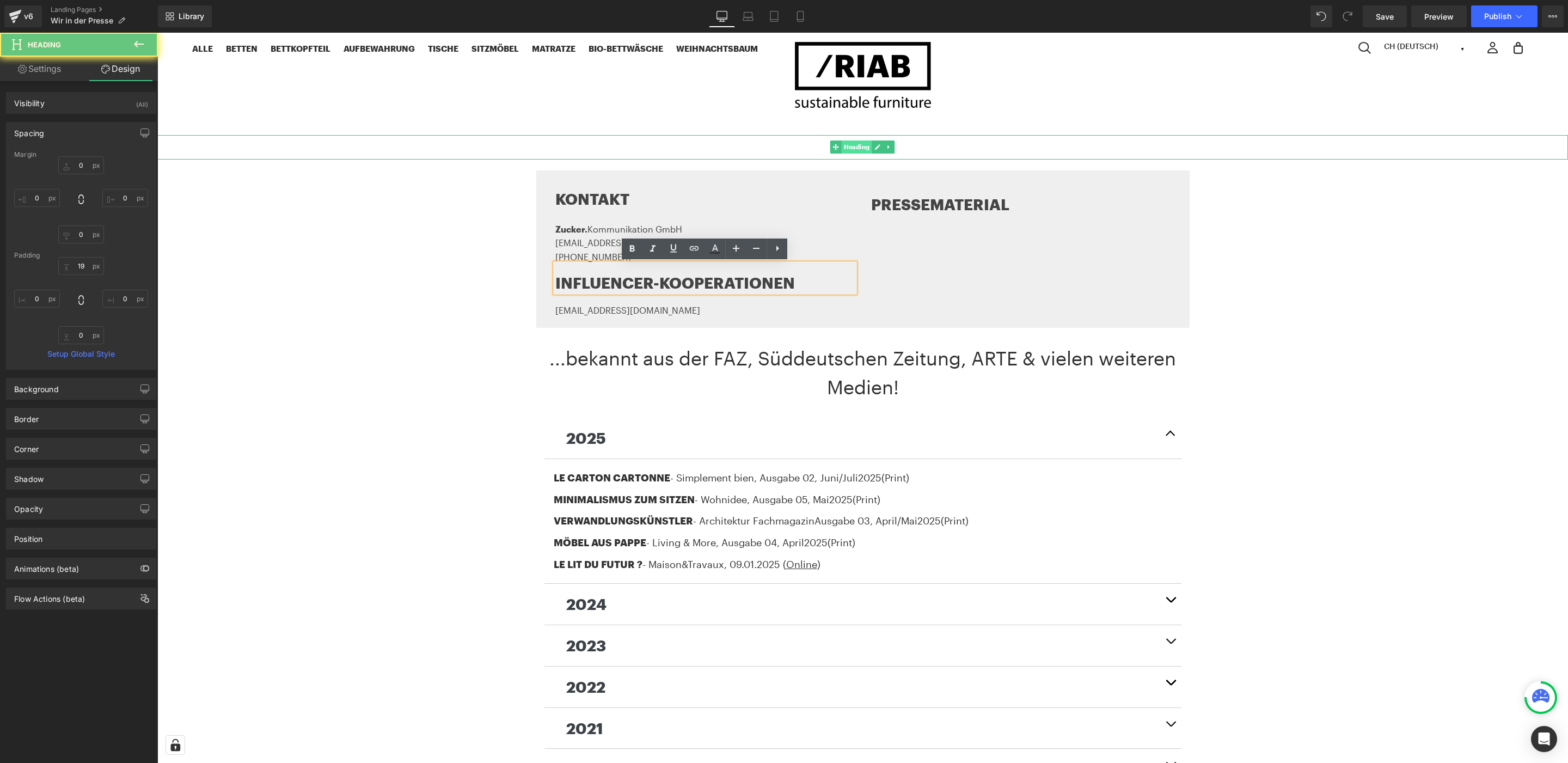
click at [856, 144] on span "Heading" at bounding box center [857, 146] width 31 height 13
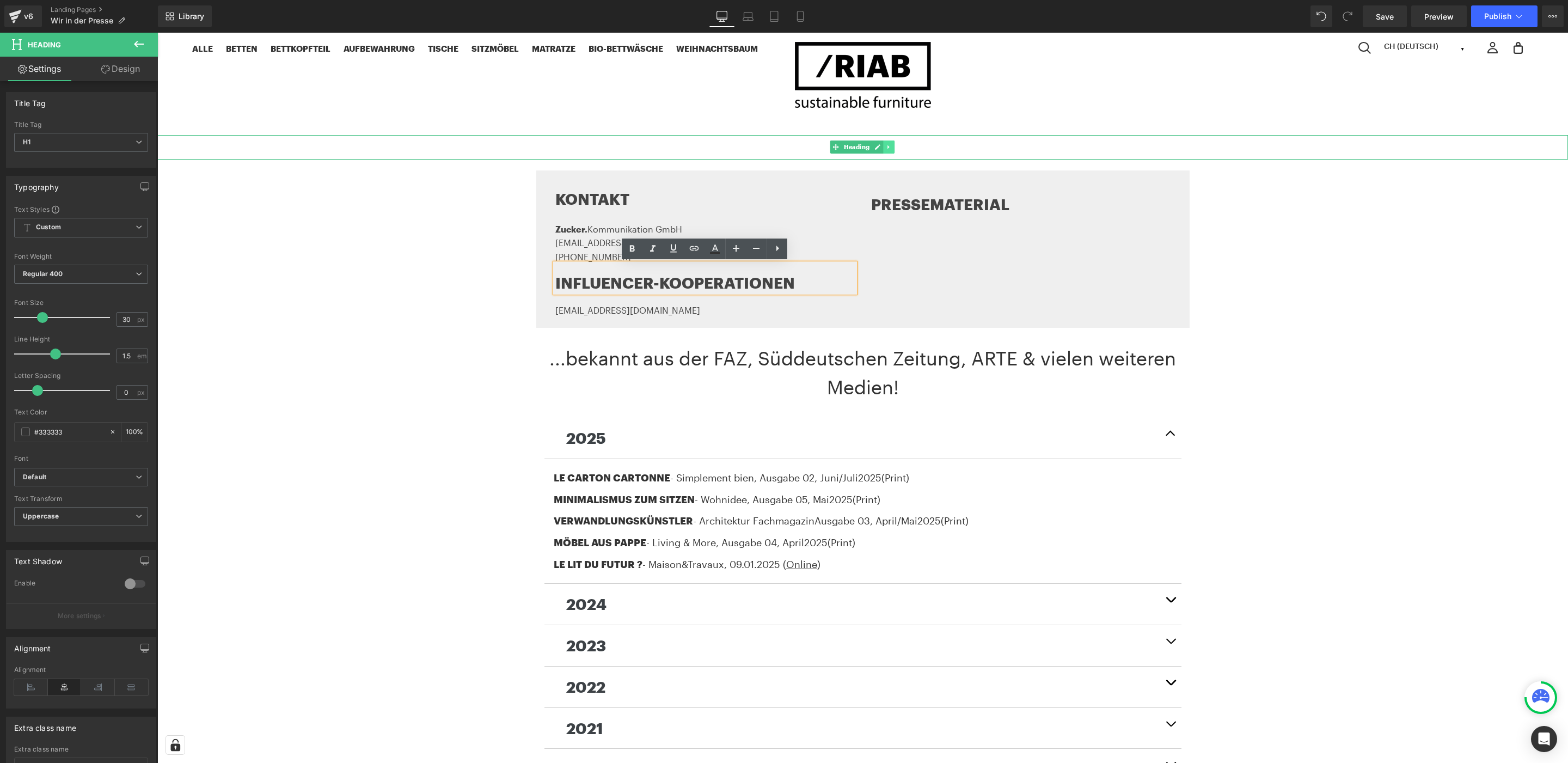
click at [894, 146] on link at bounding box center [888, 146] width 11 height 13
click at [896, 145] on icon at bounding box center [894, 147] width 6 height 6
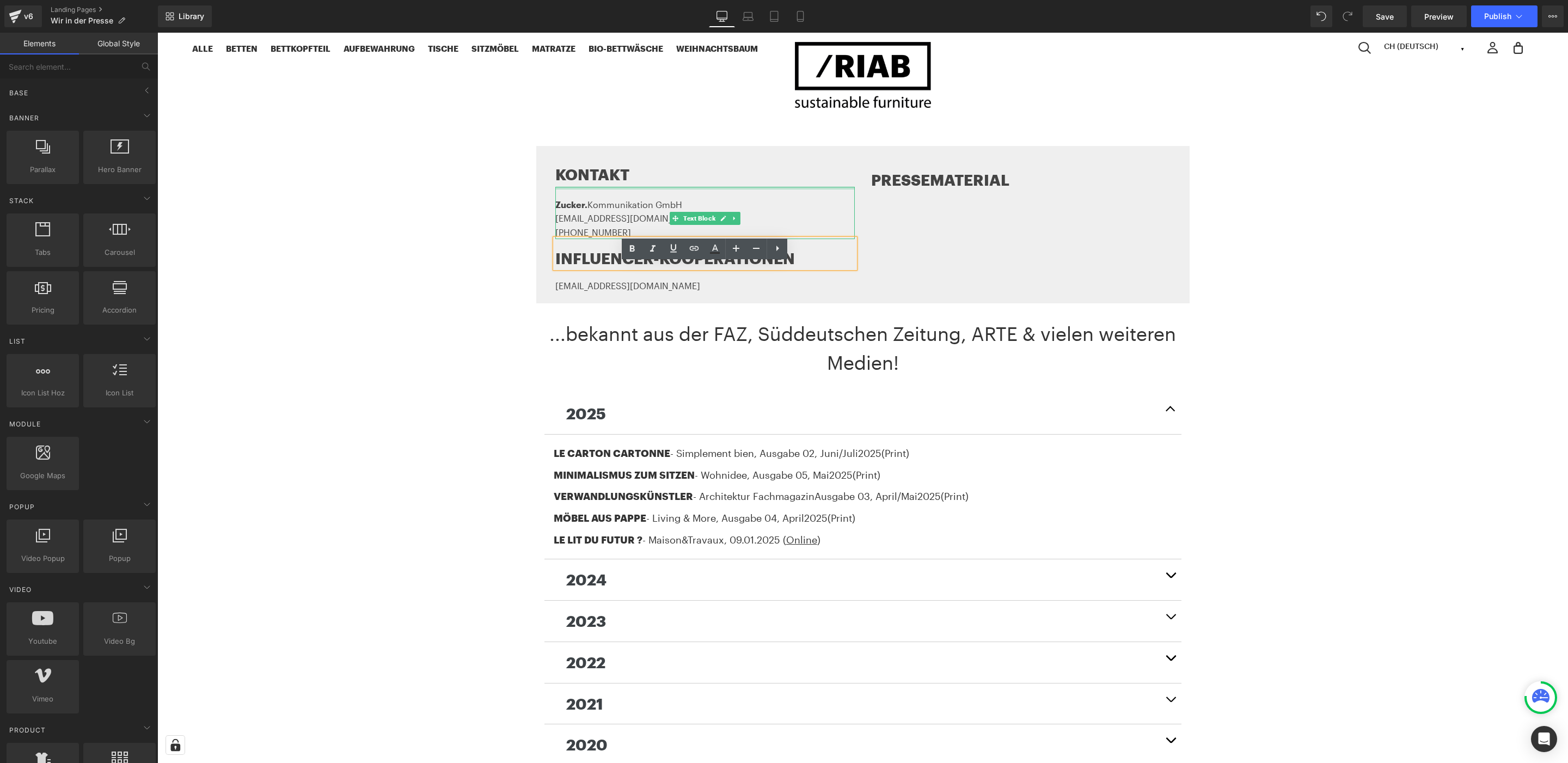
click at [833, 187] on div at bounding box center [704, 188] width 299 height 3
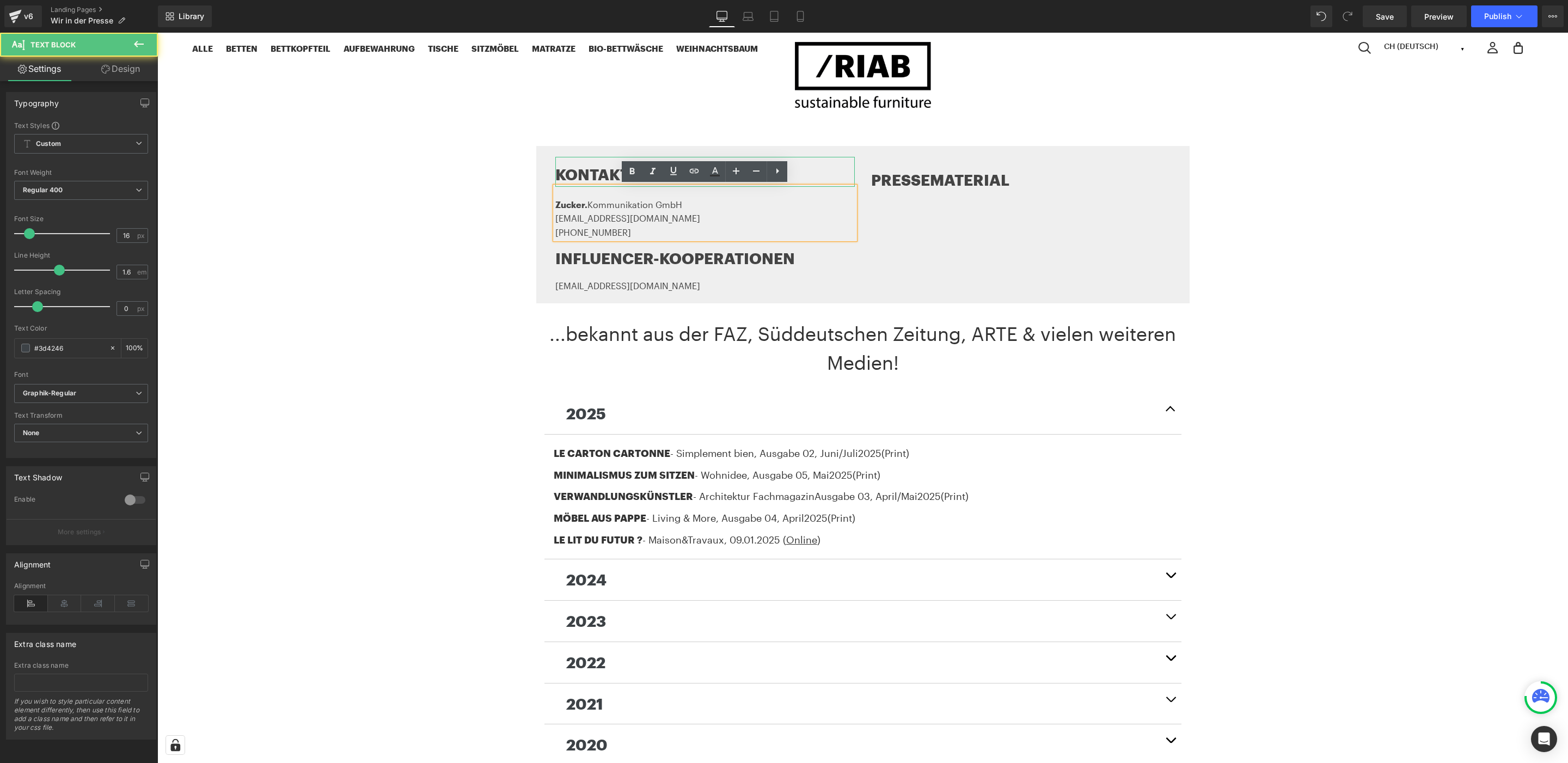
click at [846, 159] on div "KONTAKT" at bounding box center [704, 172] width 299 height 30
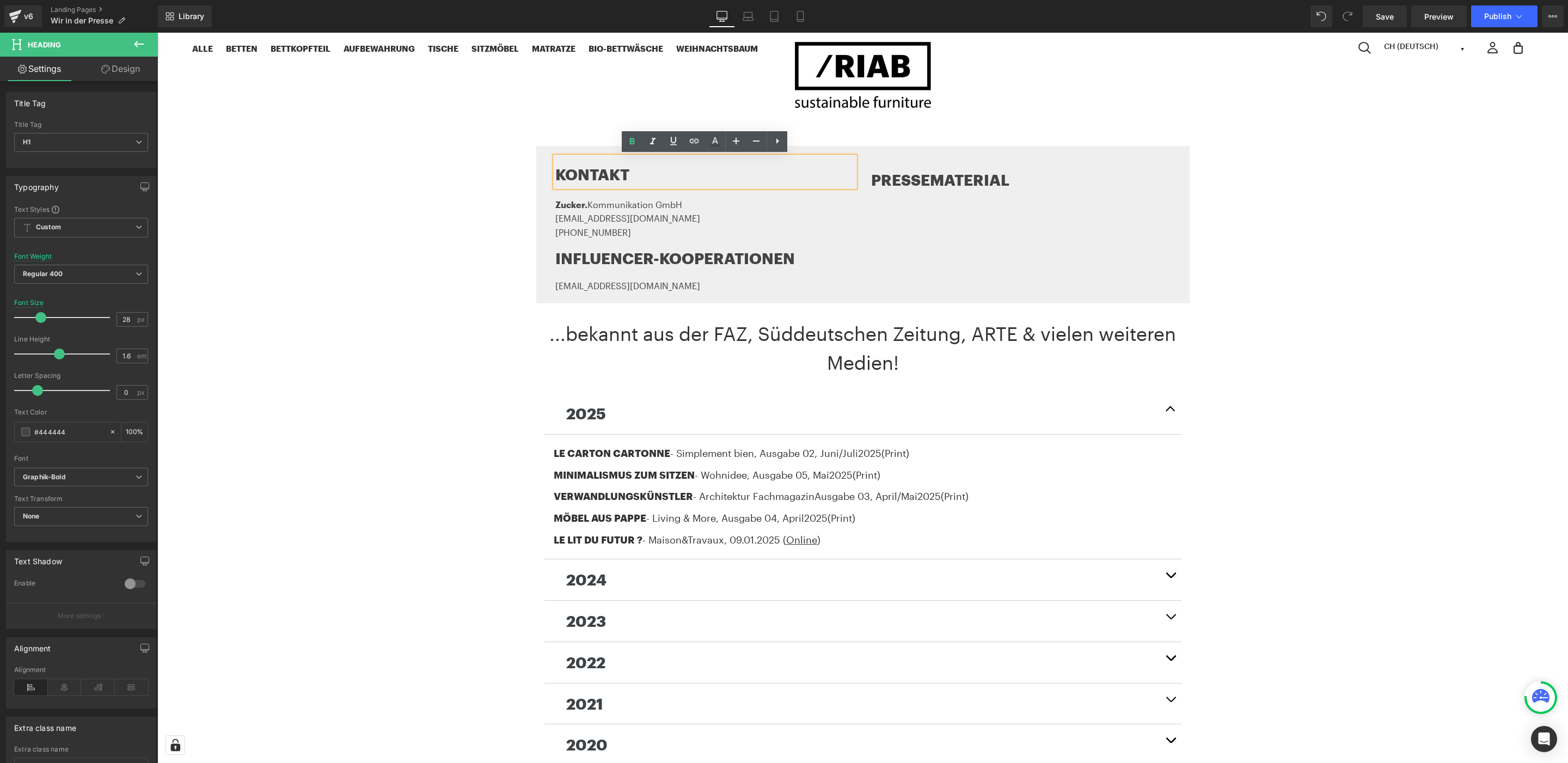
click at [927, 151] on div "KONTAKT Heading Zucker. Kommunikation GmbH [EMAIL_ADDRESS][DOMAIN_NAME] [PHONE_…" at bounding box center [863, 225] width 654 height 158
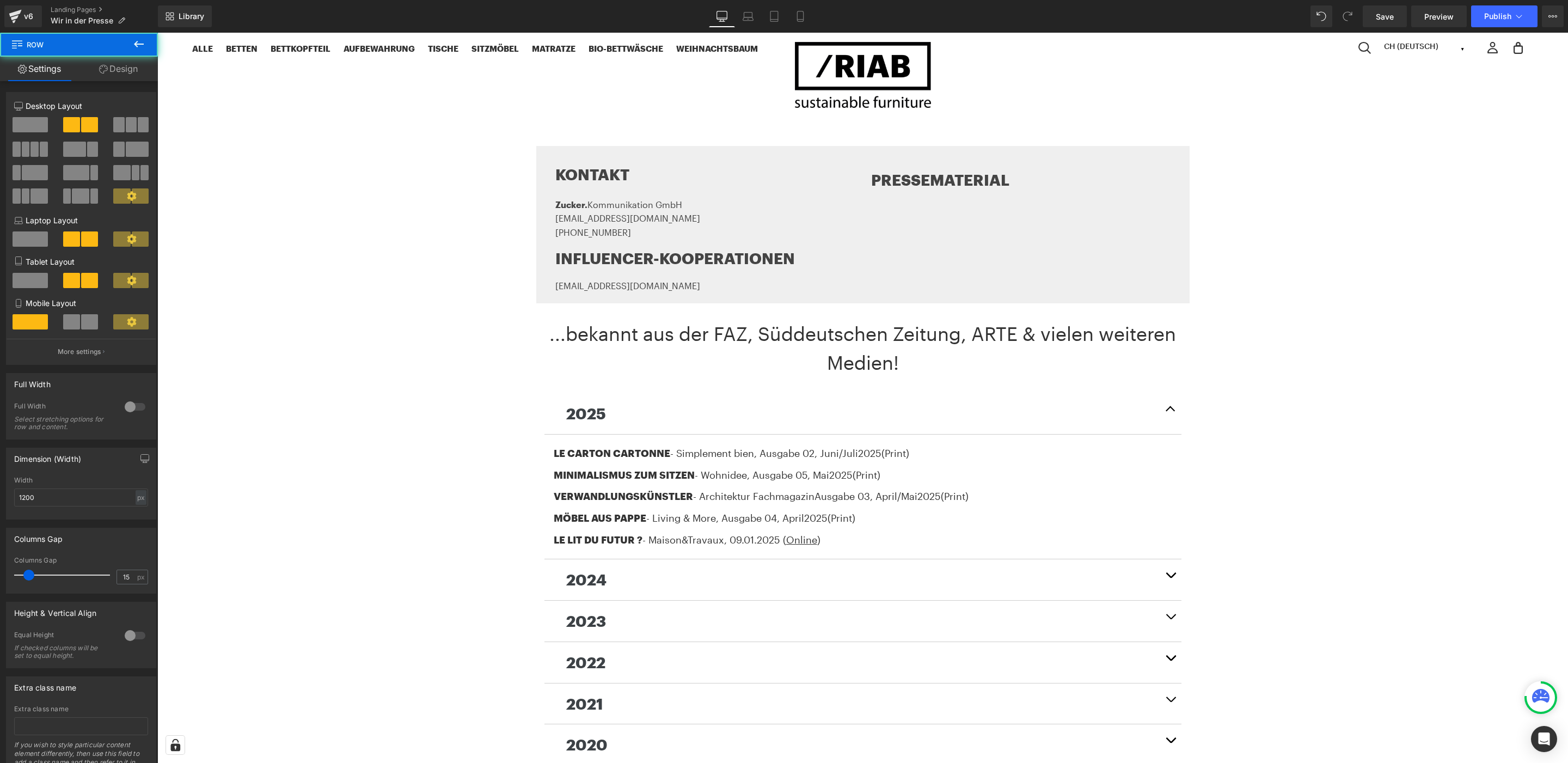
click at [934, 148] on div "KONTAKT Heading Zucker. Kommunikation GmbH [EMAIL_ADDRESS][DOMAIN_NAME] [PHONE_…" at bounding box center [863, 225] width 654 height 158
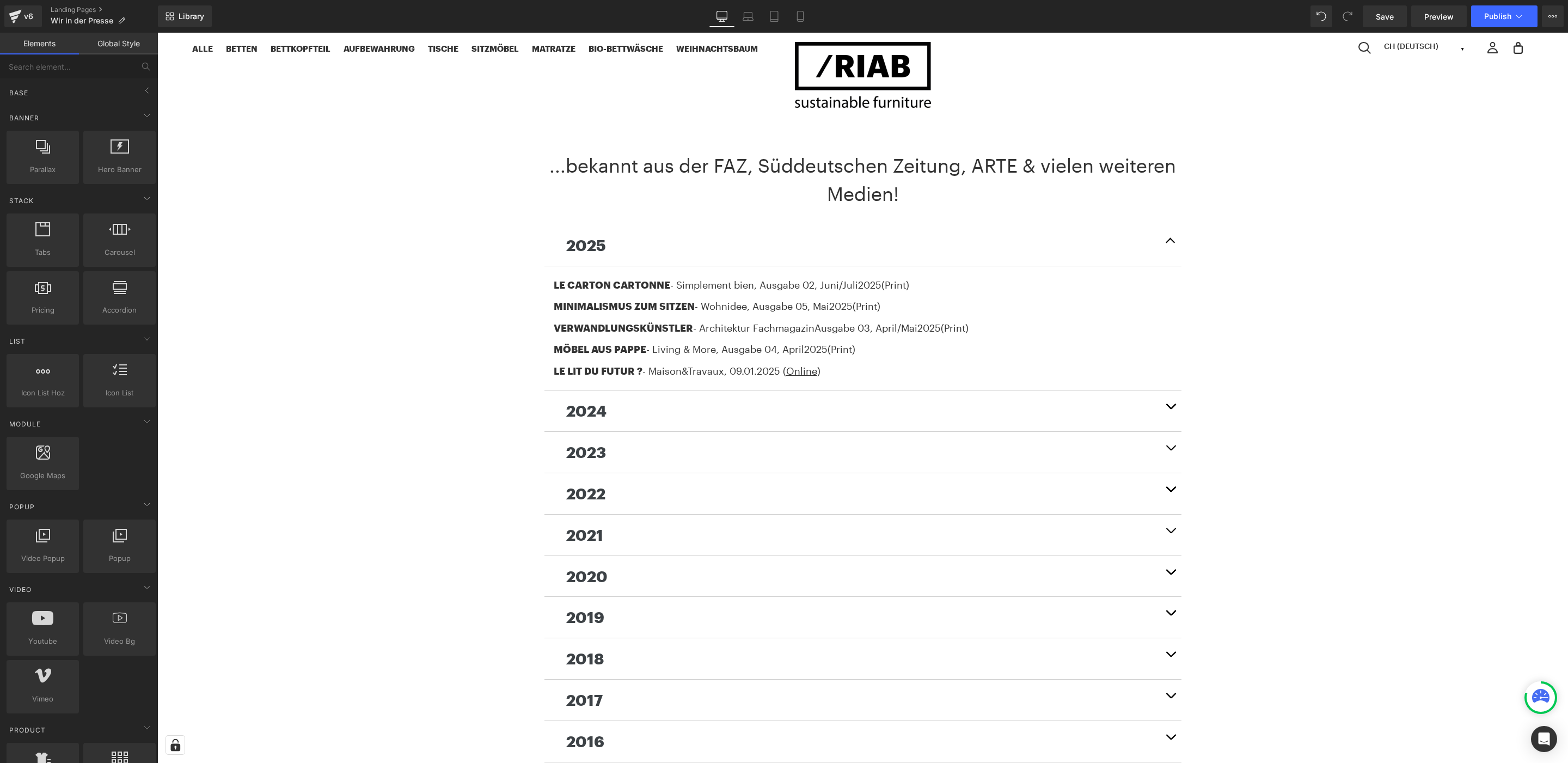
click at [1374, 215] on div "...bekannt aus der FAZ, Süddeutschen Zeitung, ARTE & vielen weiteren Medien! He…" at bounding box center [863, 573] width 1411 height 875
click at [1491, 16] on span "Publish" at bounding box center [1497, 16] width 27 height 9
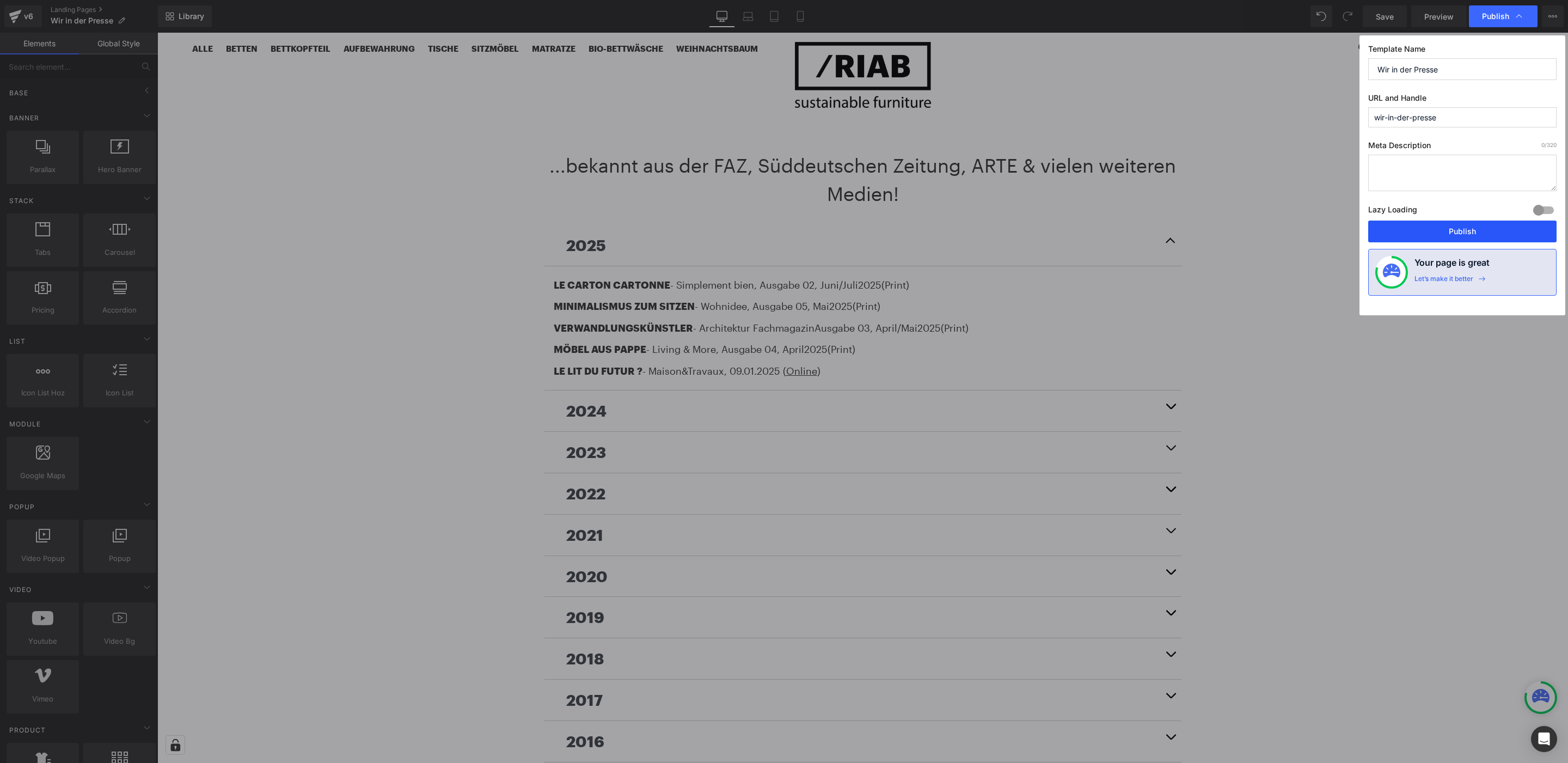
click at [1437, 231] on button "Publish" at bounding box center [1462, 232] width 188 height 22
